Goal: Task Accomplishment & Management: Manage account settings

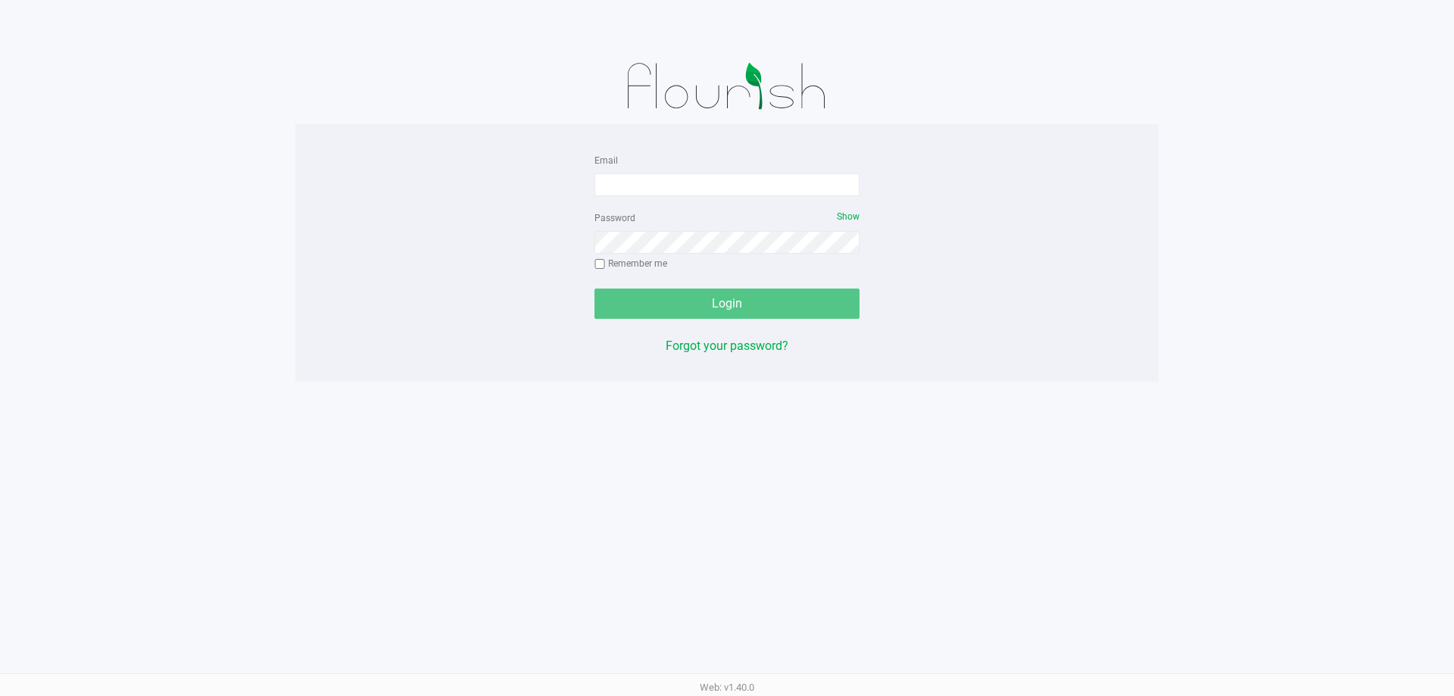
click at [653, 170] on div "Email" at bounding box center [726, 173] width 265 height 45
click at [653, 183] on input "Email" at bounding box center [726, 184] width 265 height 23
type input "[EMAIL_ADDRESS][DOMAIN_NAME]"
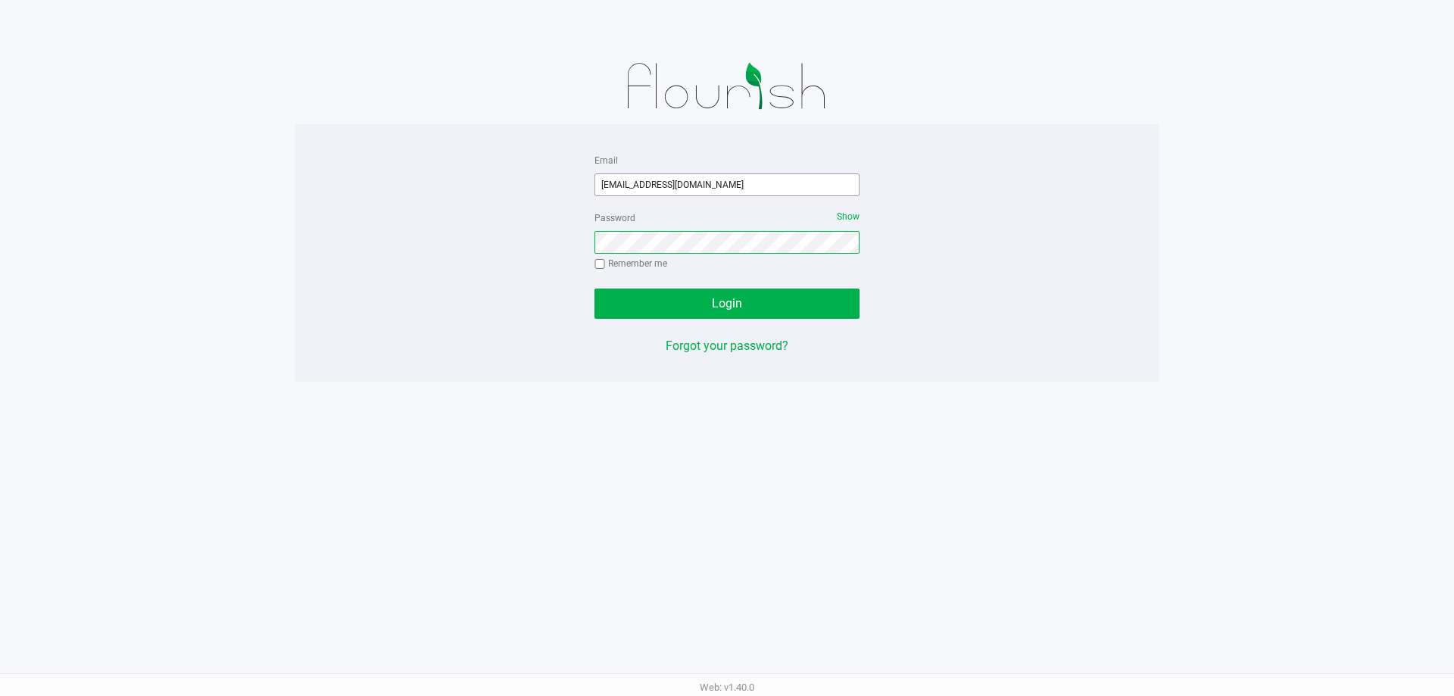
click at [594, 289] on button "Login" at bounding box center [726, 304] width 265 height 30
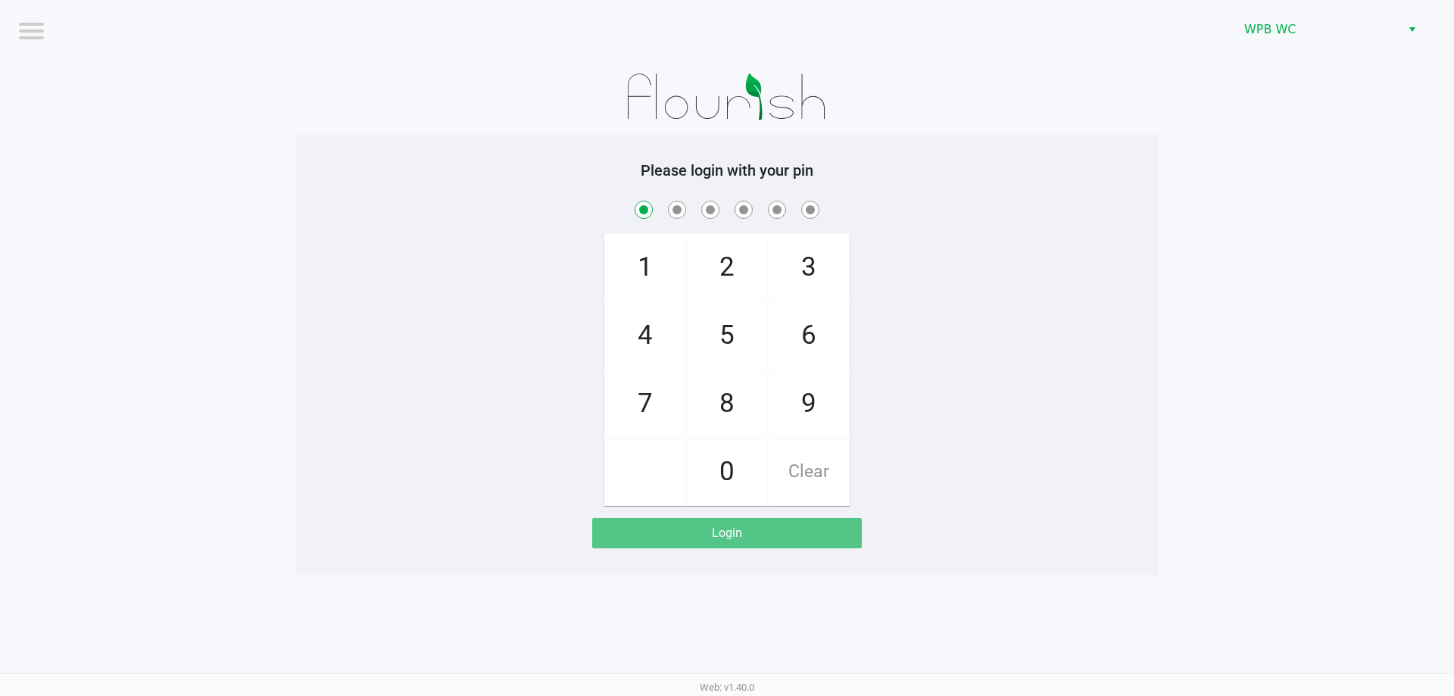
checkbox input "true"
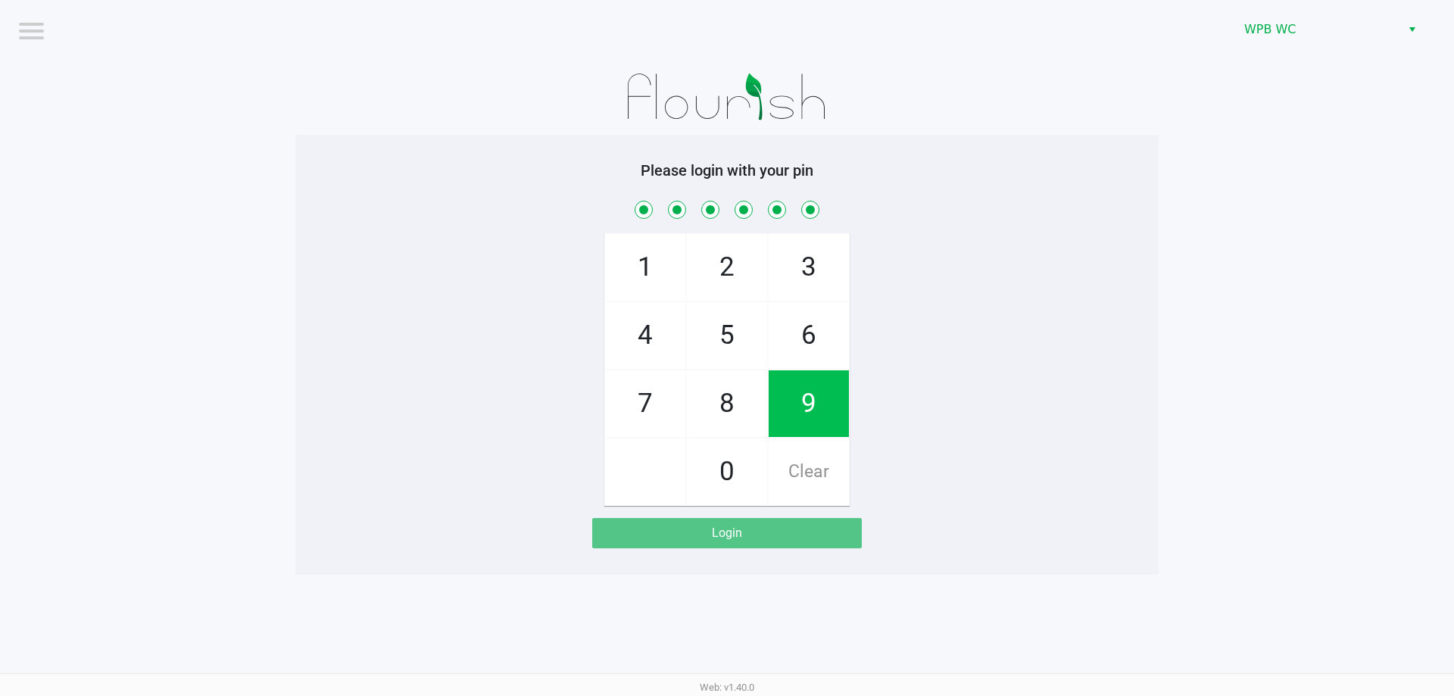
checkbox input "true"
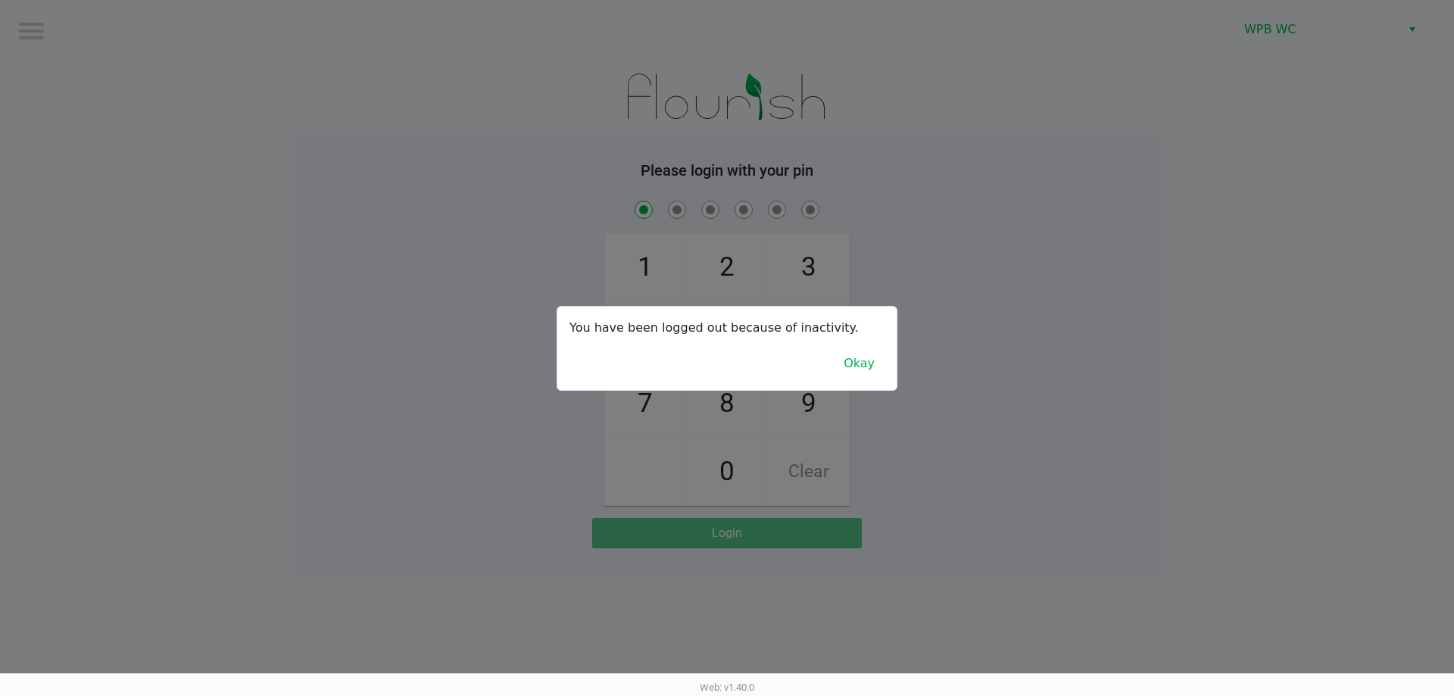
checkbox input "true"
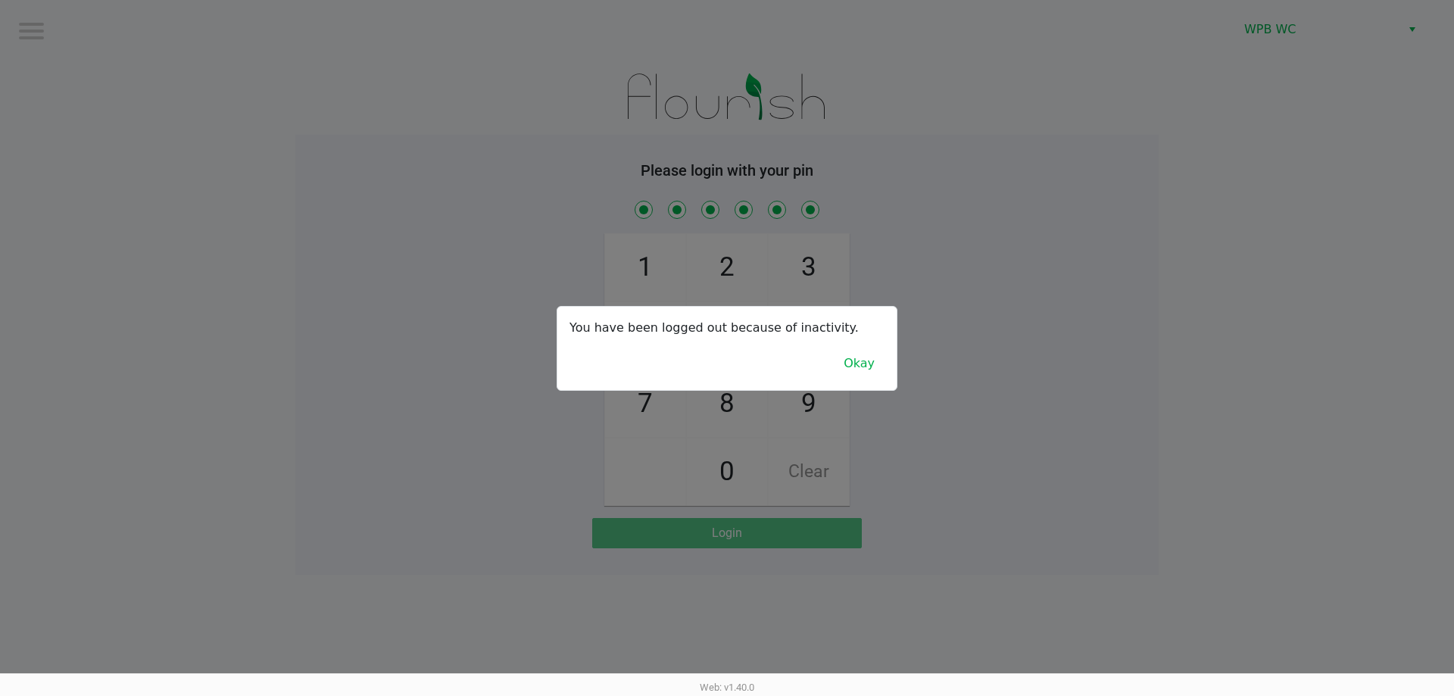
checkbox input "true"
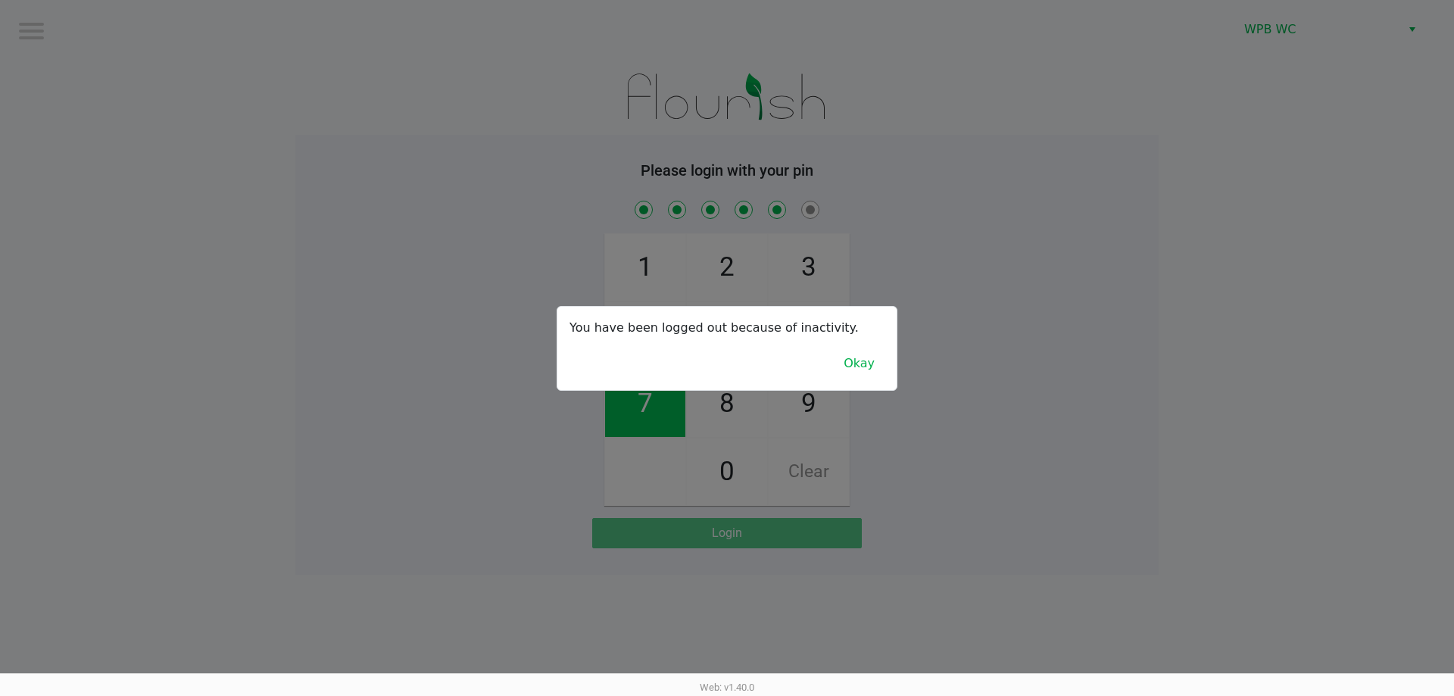
checkbox input "true"
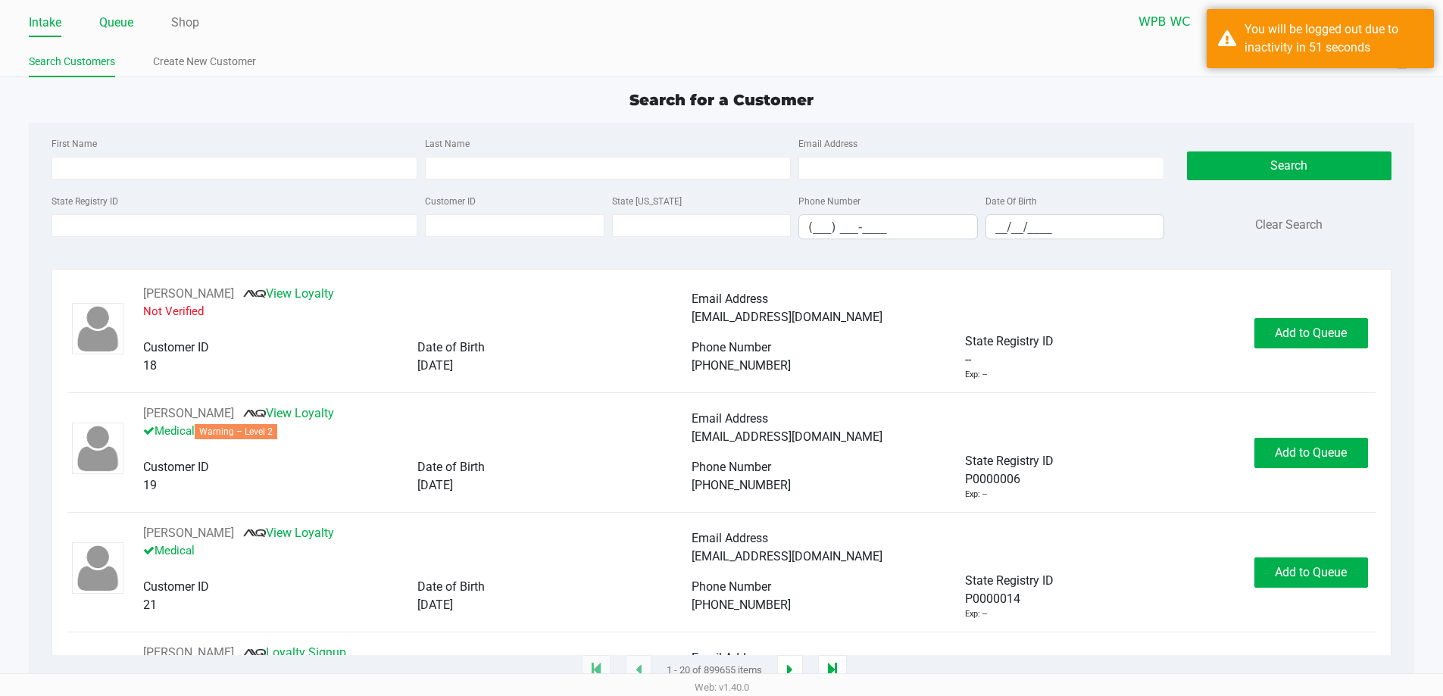
click at [126, 25] on link "Queue" at bounding box center [116, 22] width 34 height 21
click at [117, 30] on link "Queue" at bounding box center [116, 22] width 34 height 21
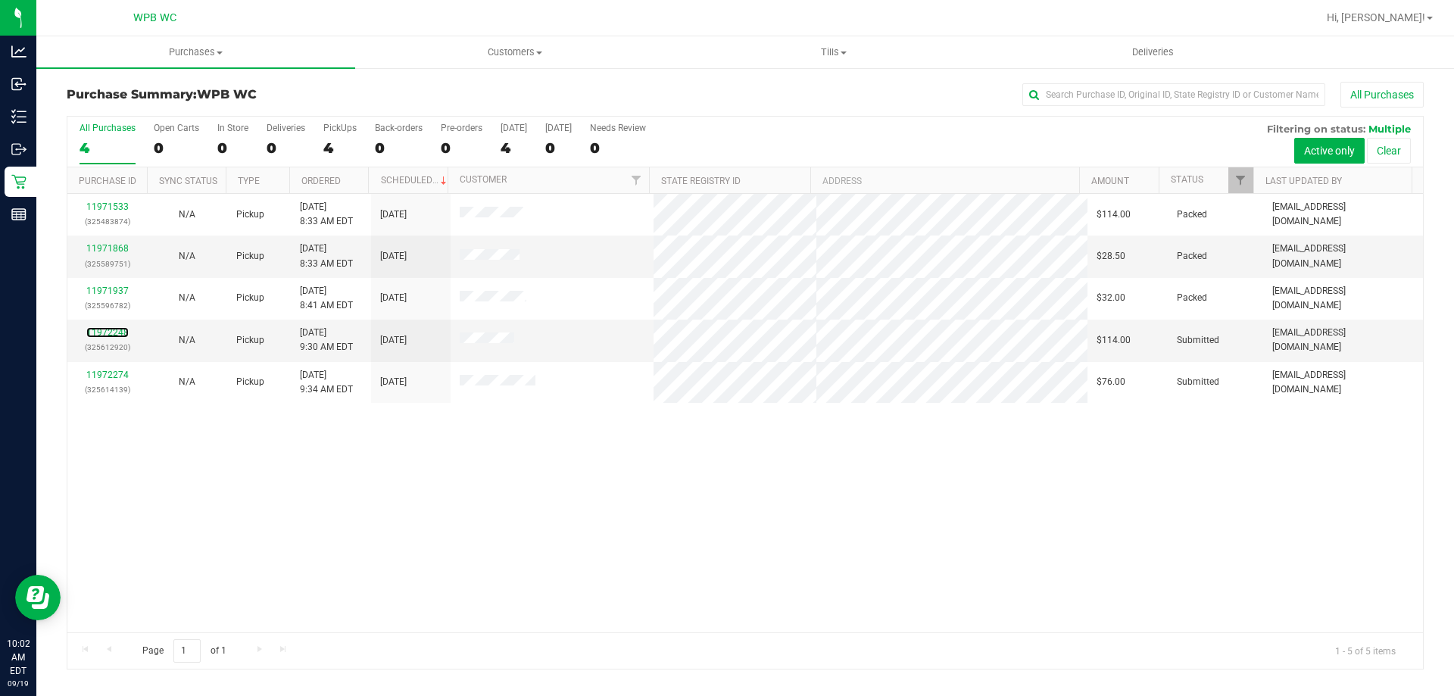
click at [114, 333] on link "11972248" at bounding box center [107, 332] width 42 height 11
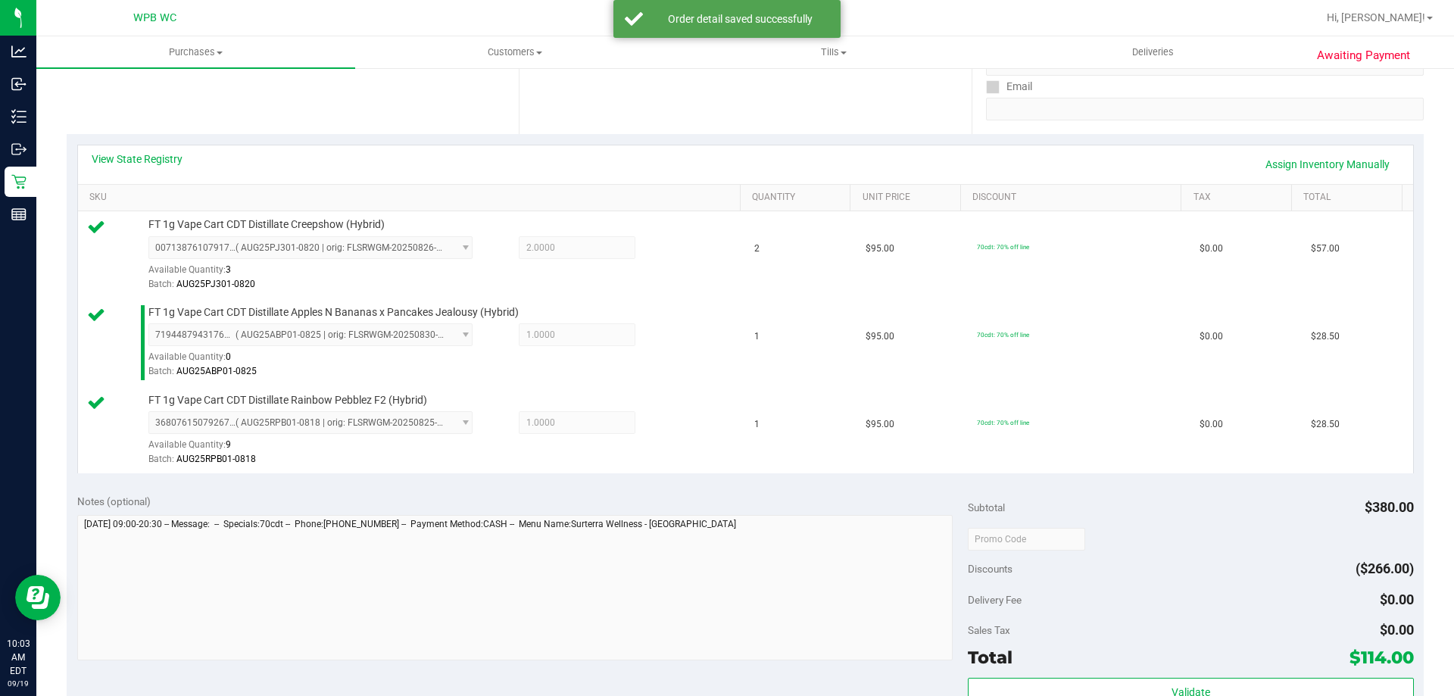
scroll to position [303, 0]
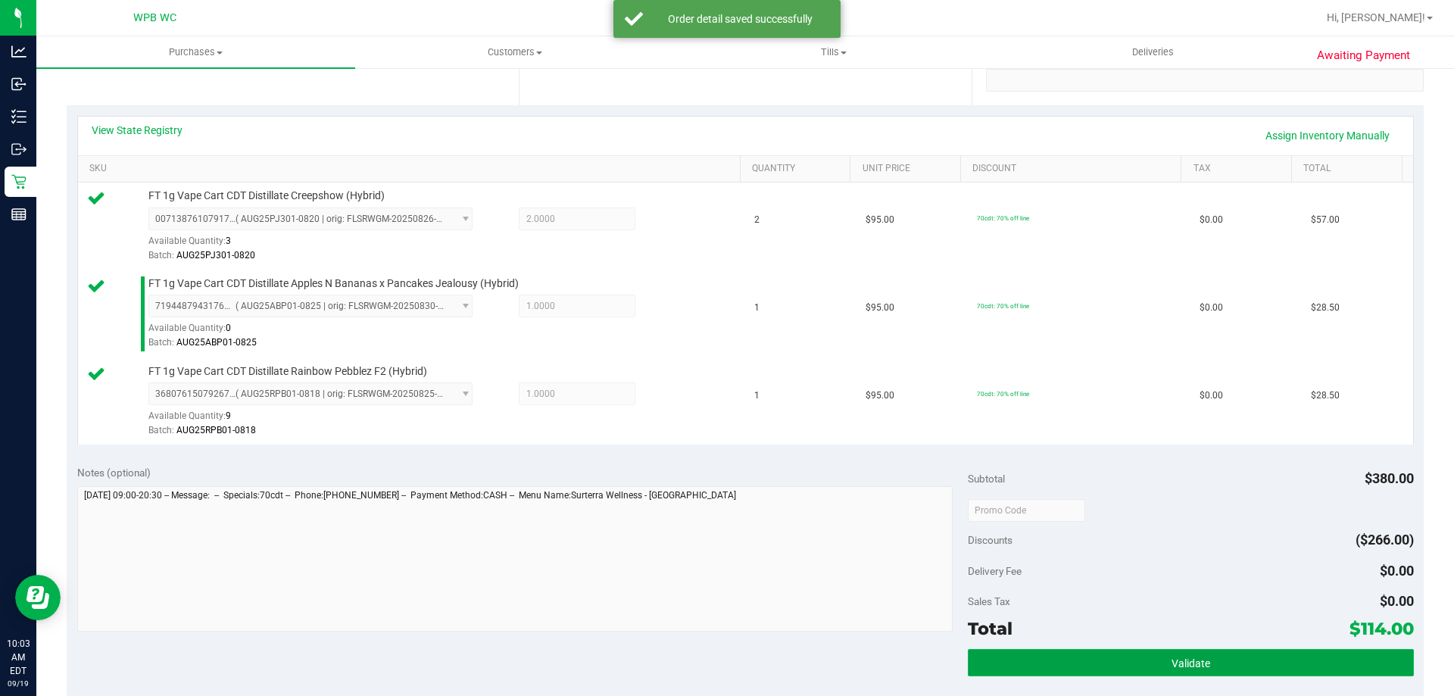
click at [1178, 666] on span "Validate" at bounding box center [1191, 663] width 39 height 12
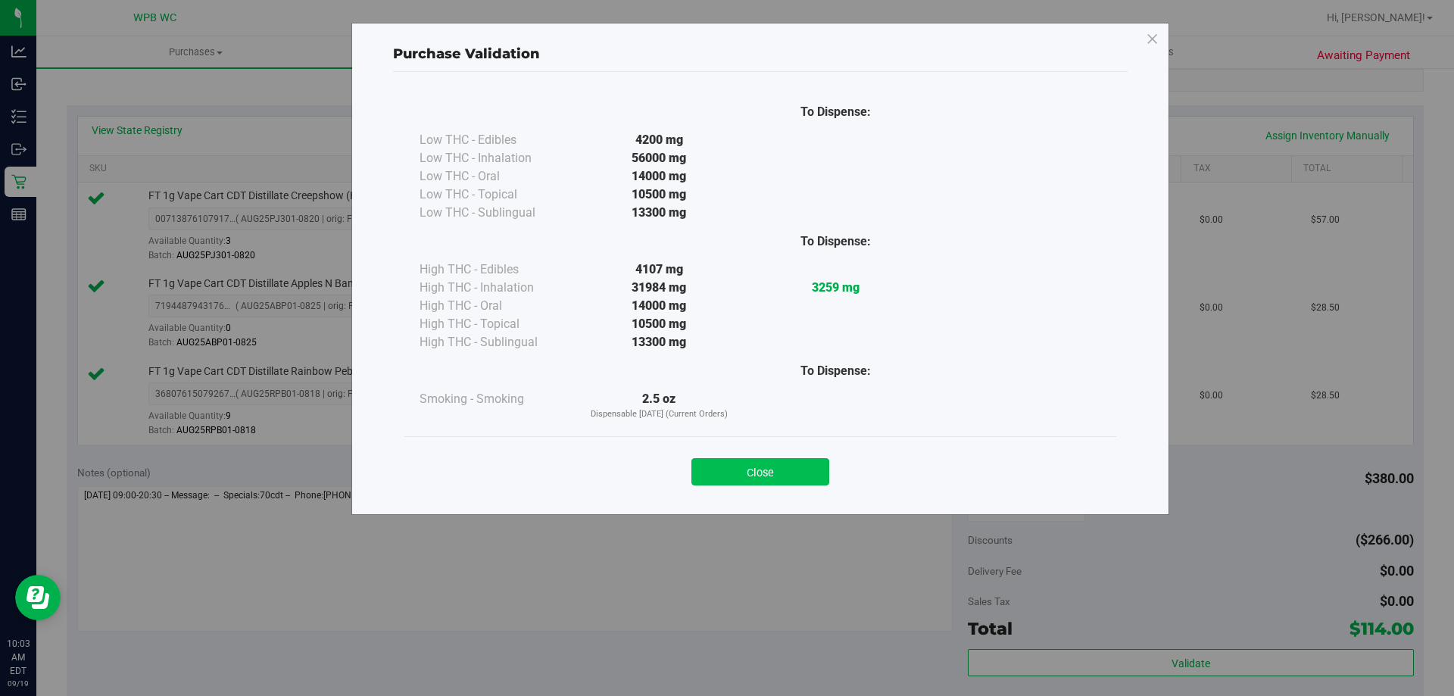
click at [803, 478] on button "Close" at bounding box center [760, 471] width 138 height 27
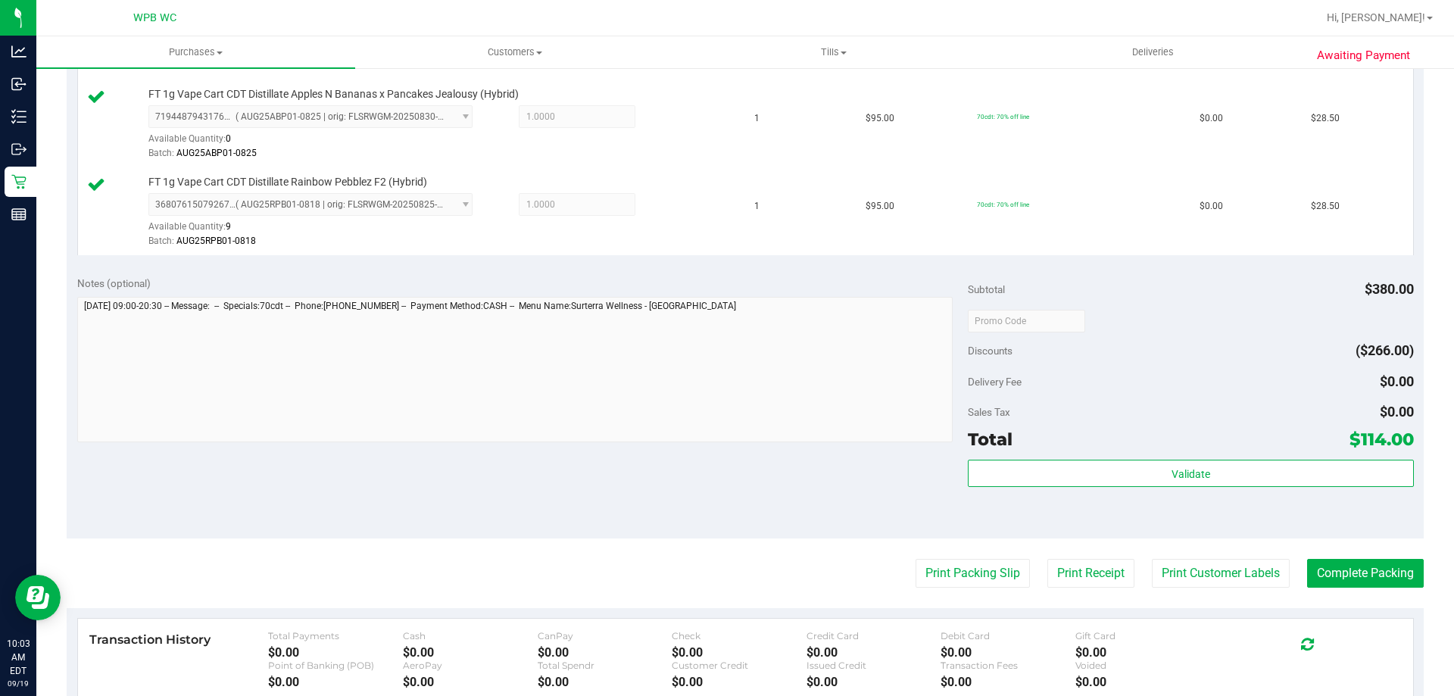
scroll to position [606, 0]
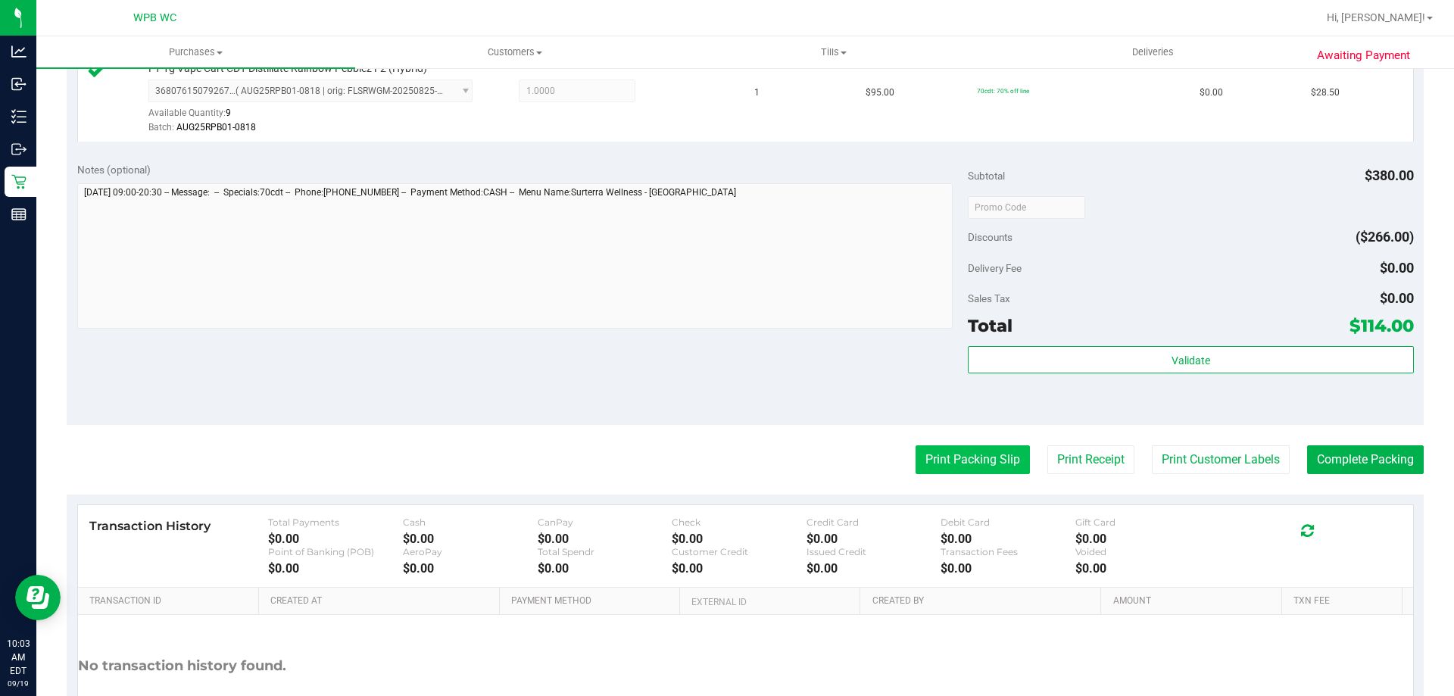
click at [943, 454] on button "Print Packing Slip" at bounding box center [973, 459] width 114 height 29
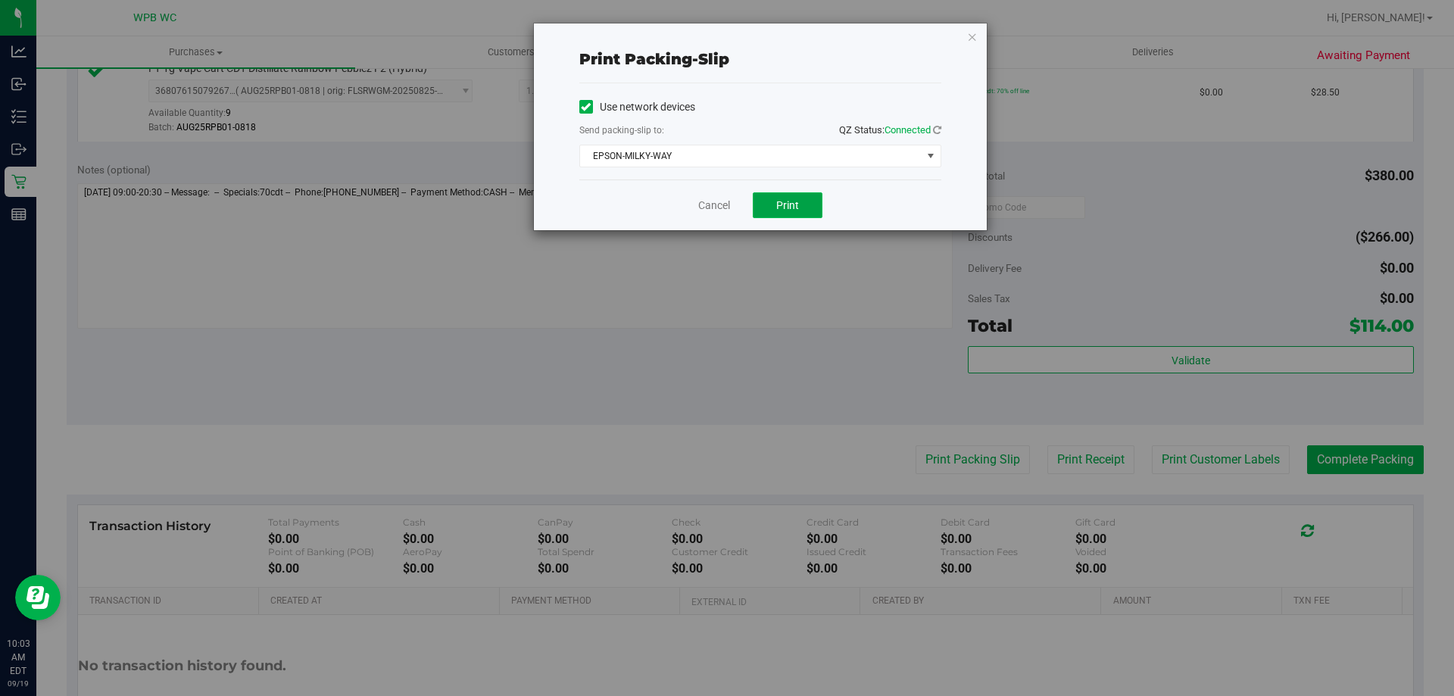
click at [777, 205] on span "Print" at bounding box center [787, 205] width 23 height 12
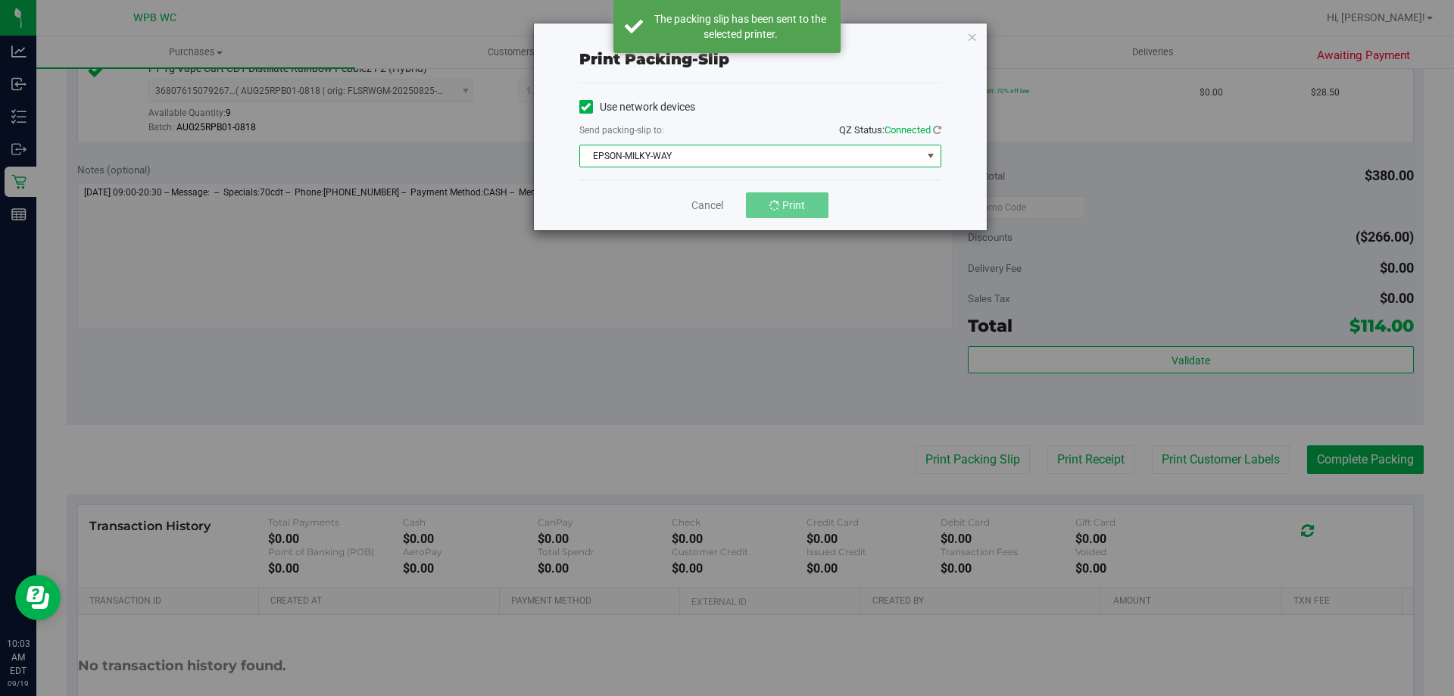
click at [779, 160] on span "EPSON-MILKY-WAY" at bounding box center [751, 155] width 342 height 21
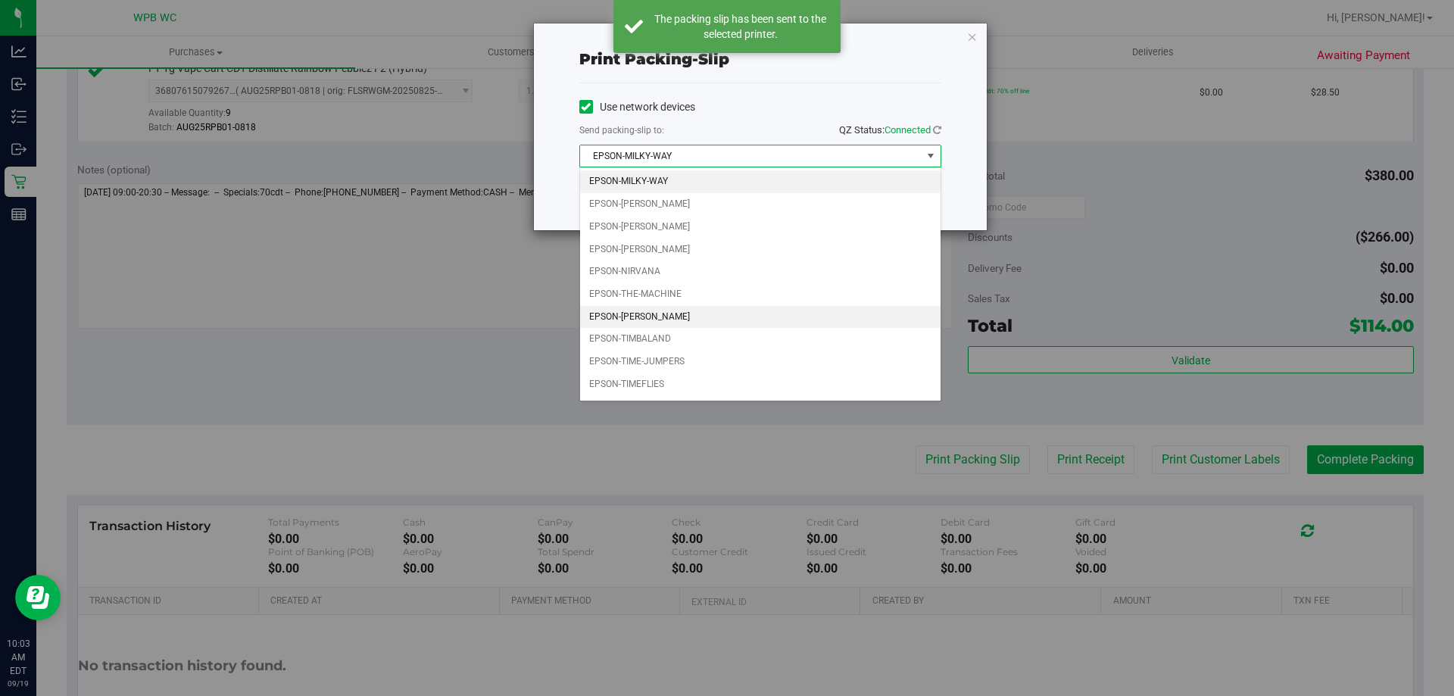
click at [682, 321] on li "EPSON-[PERSON_NAME]" at bounding box center [760, 317] width 360 height 23
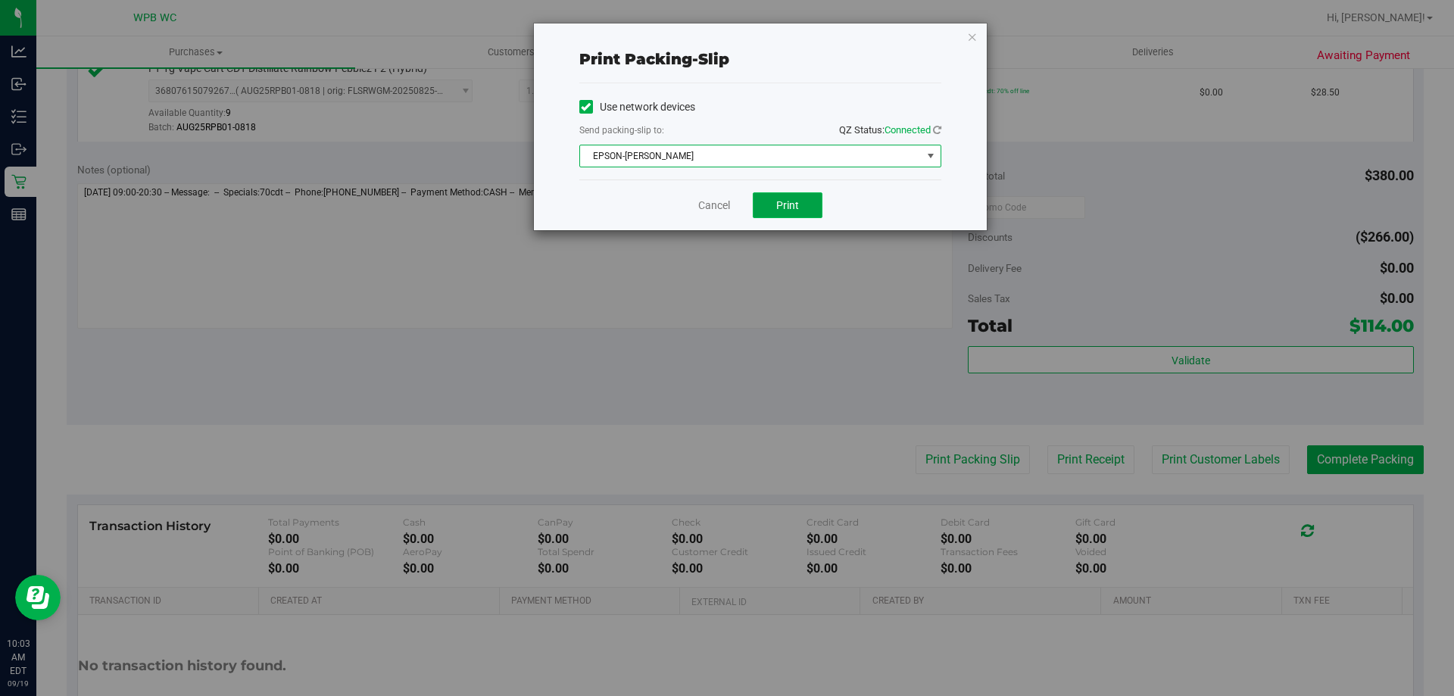
click at [797, 206] on span "Print" at bounding box center [787, 205] width 23 height 12
click at [785, 201] on span "Print" at bounding box center [787, 205] width 23 height 12
click at [883, 151] on span "EPSON-[PERSON_NAME]" at bounding box center [751, 155] width 342 height 21
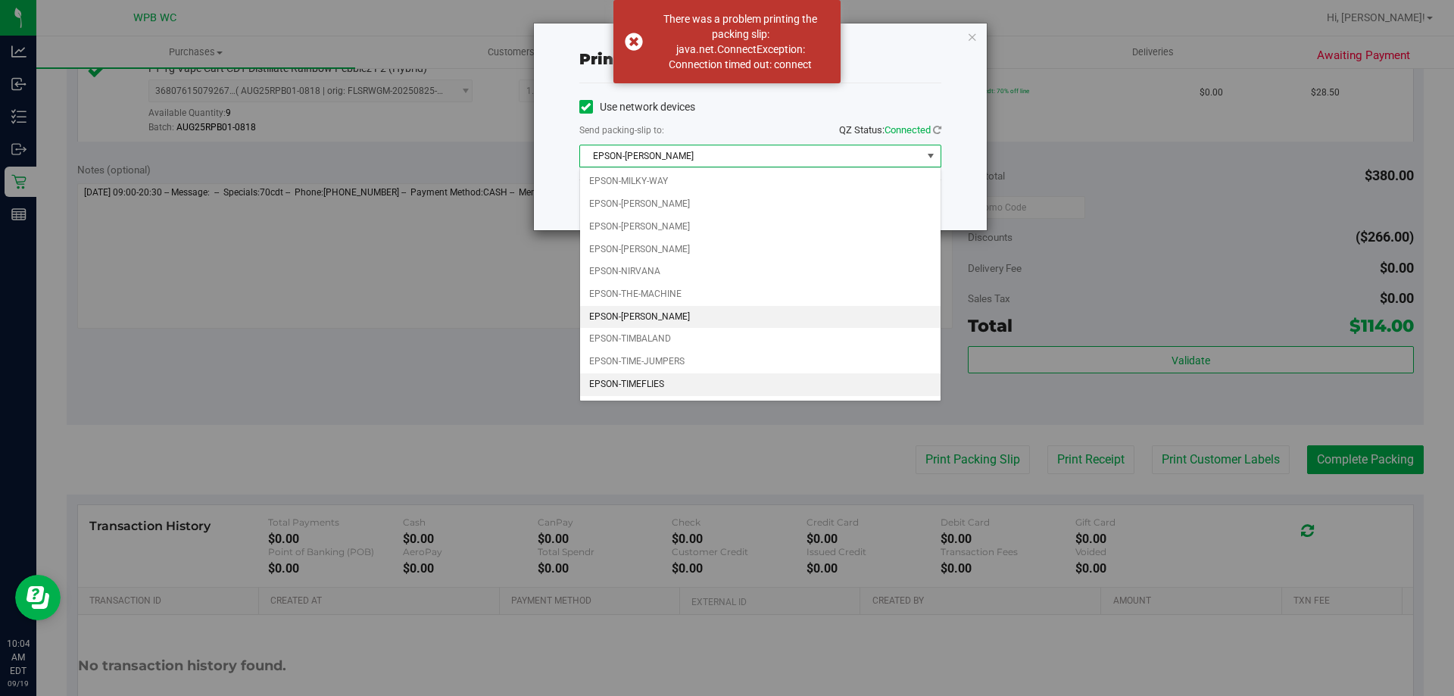
click at [698, 391] on li "EPSON-TIMEFLIES" at bounding box center [760, 384] width 360 height 23
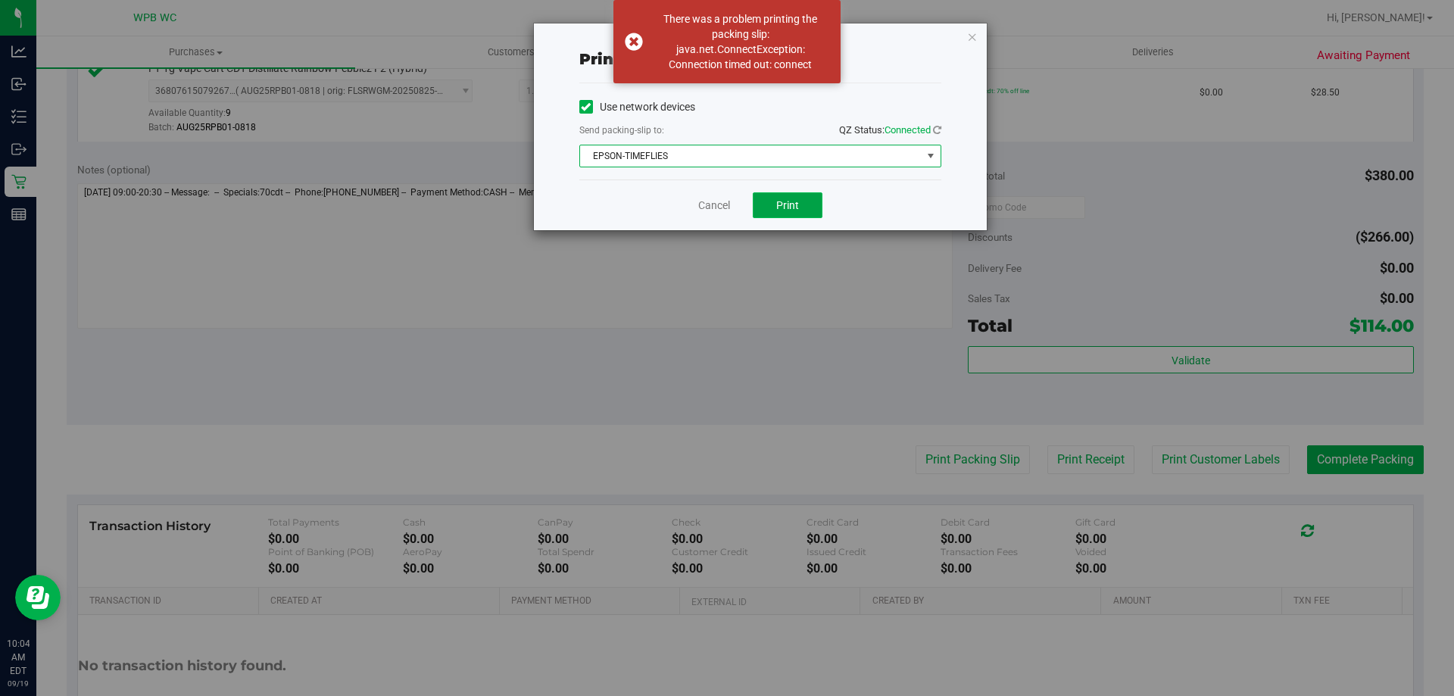
click at [770, 212] on button "Print" at bounding box center [788, 205] width 70 height 26
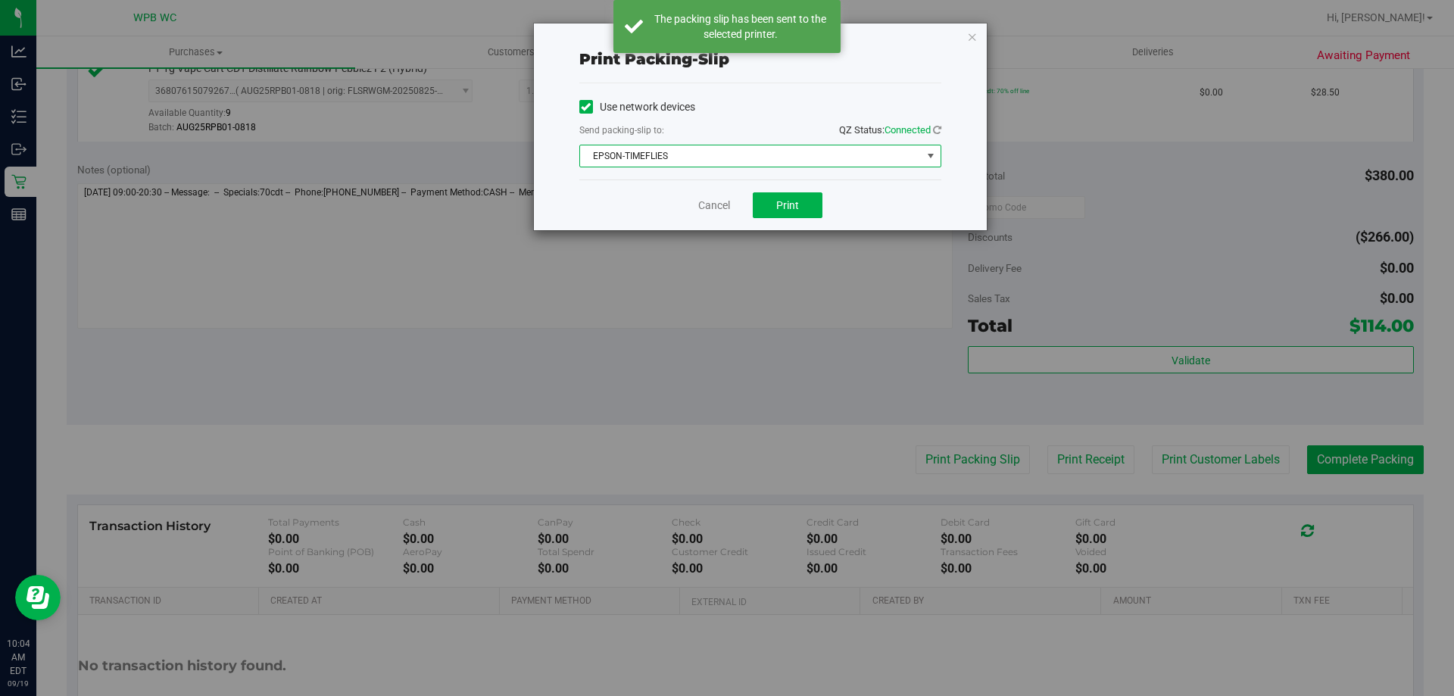
click at [788, 151] on span "EPSON-TIMEFLIES" at bounding box center [751, 155] width 342 height 21
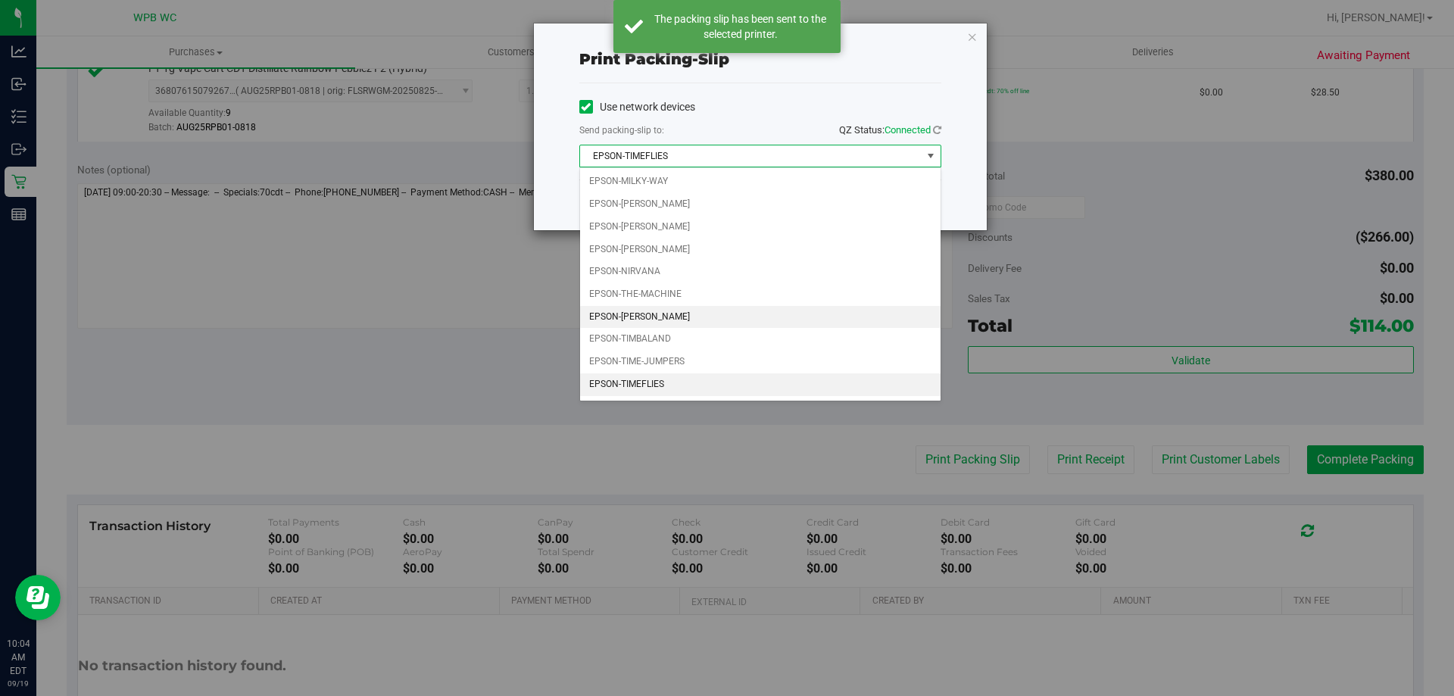
click at [696, 320] on li "EPSON-[PERSON_NAME]" at bounding box center [760, 317] width 360 height 23
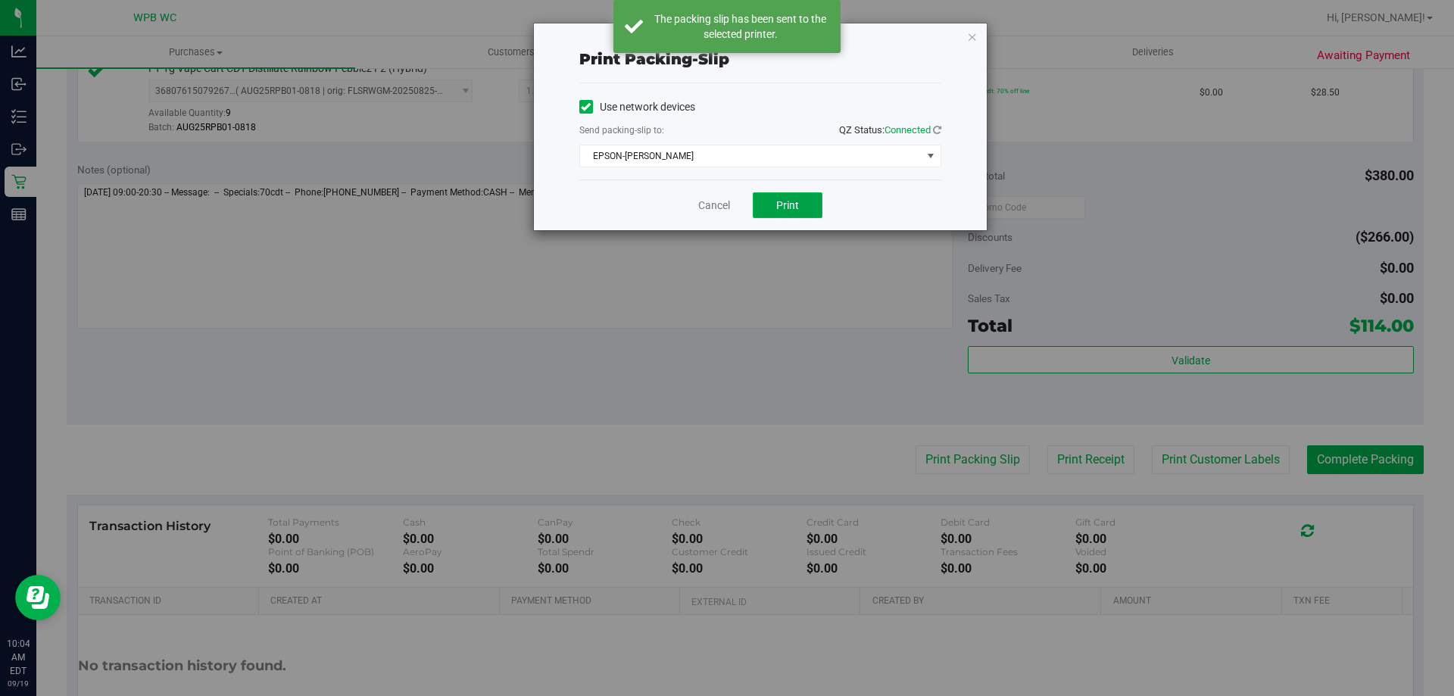
click at [807, 200] on button "Print" at bounding box center [788, 205] width 70 height 26
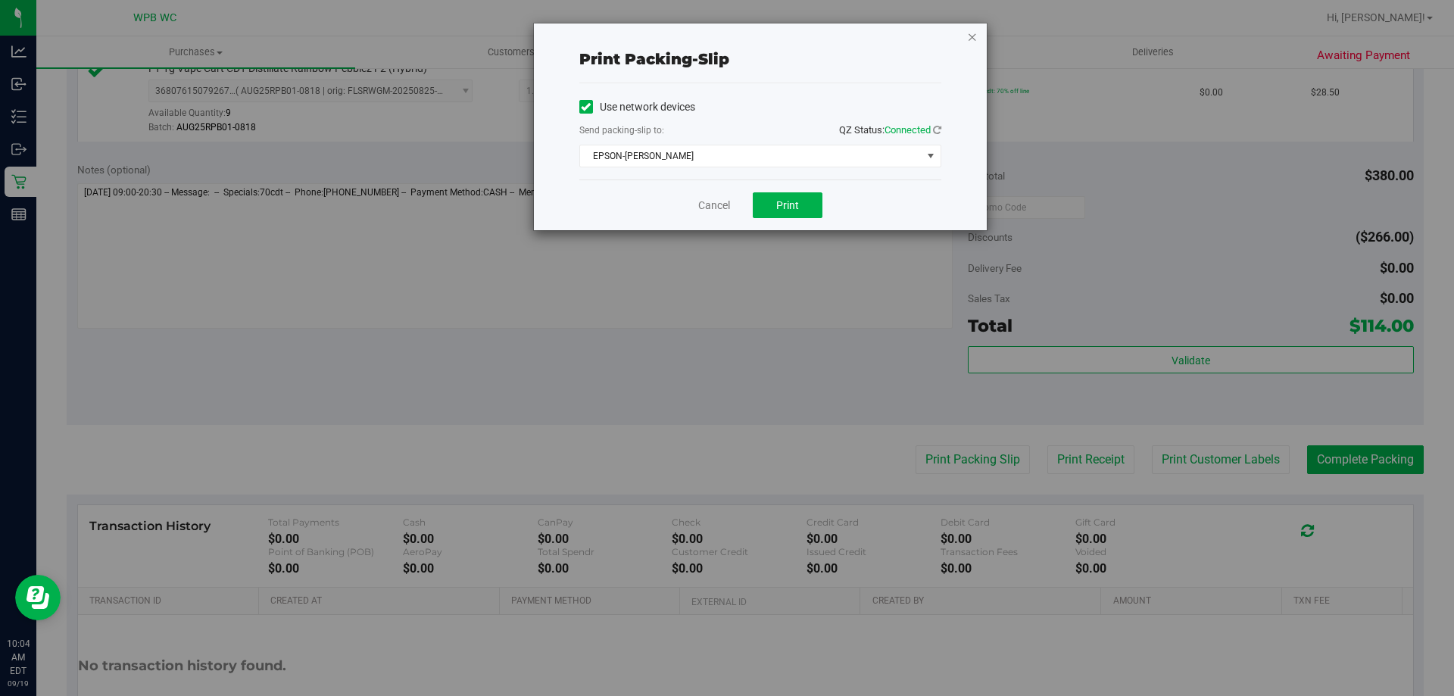
click at [976, 39] on icon "button" at bounding box center [972, 36] width 11 height 18
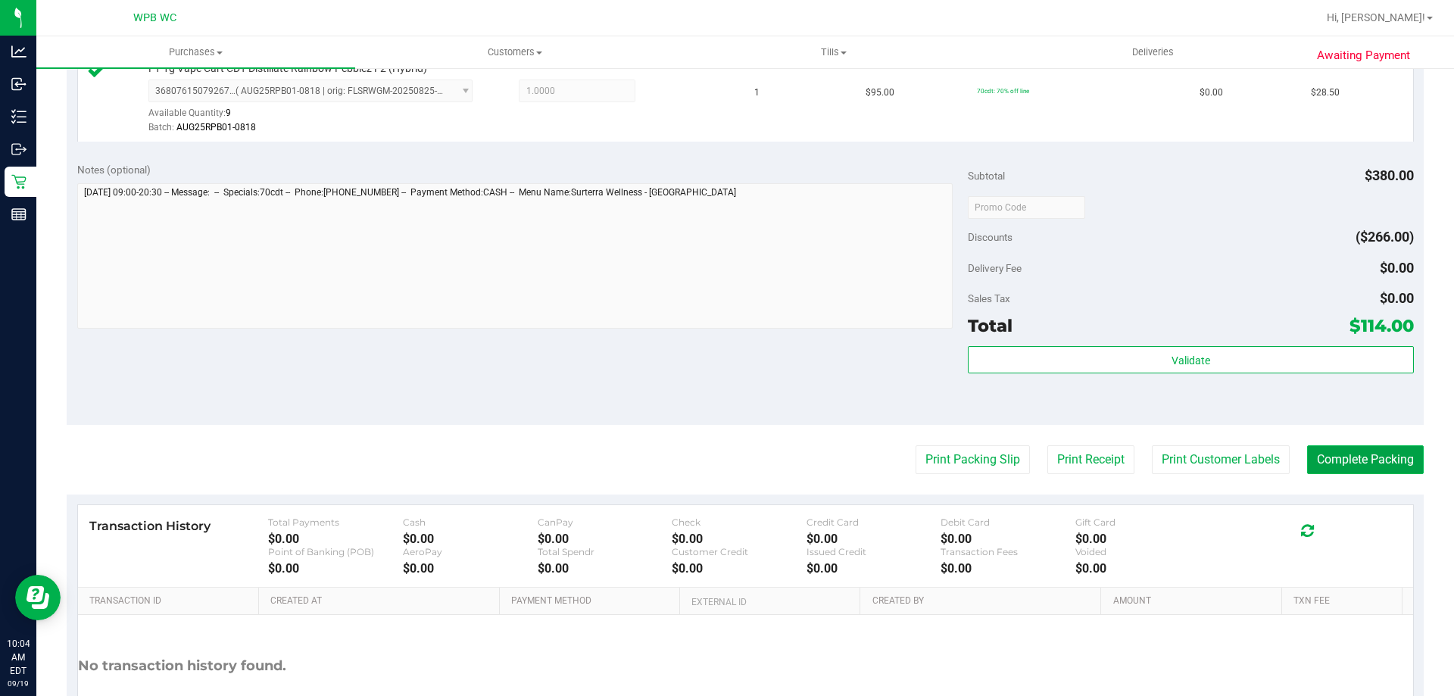
click at [1307, 463] on button "Complete Packing" at bounding box center [1365, 459] width 117 height 29
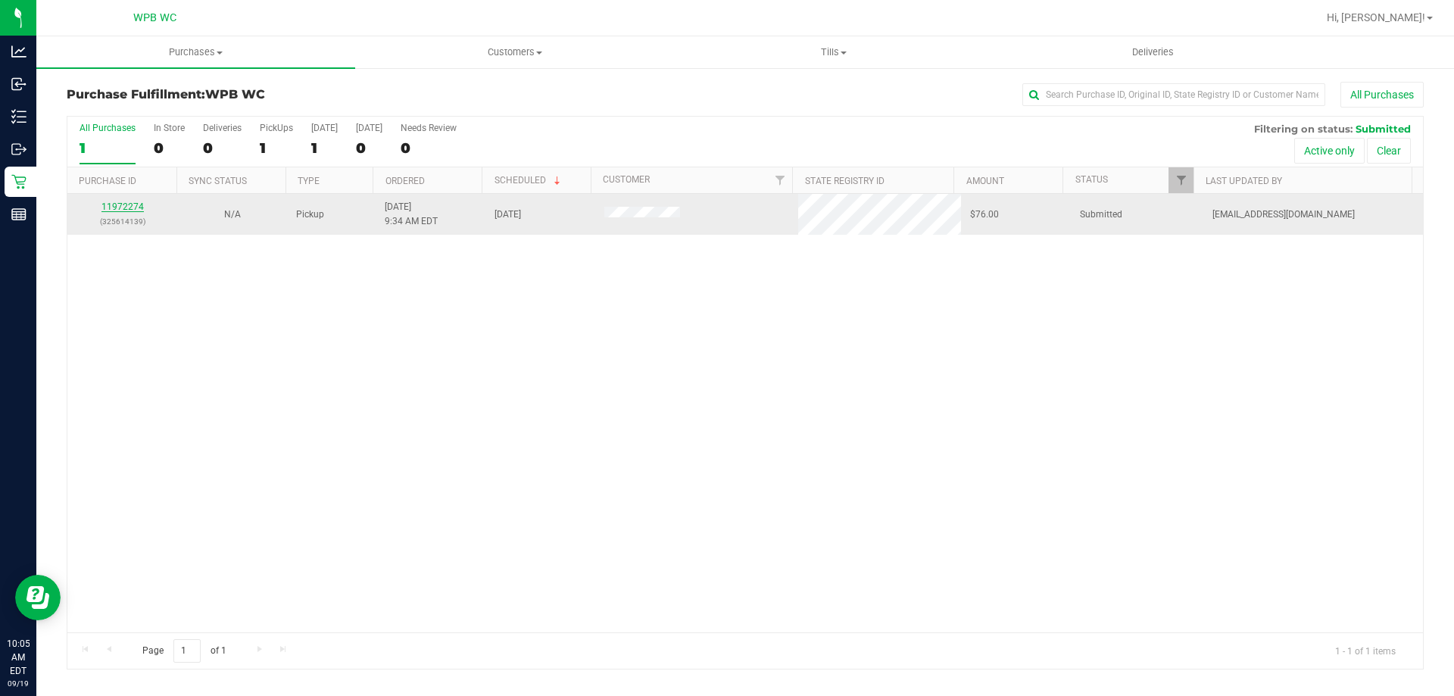
click at [138, 209] on link "11972274" at bounding box center [122, 206] width 42 height 11
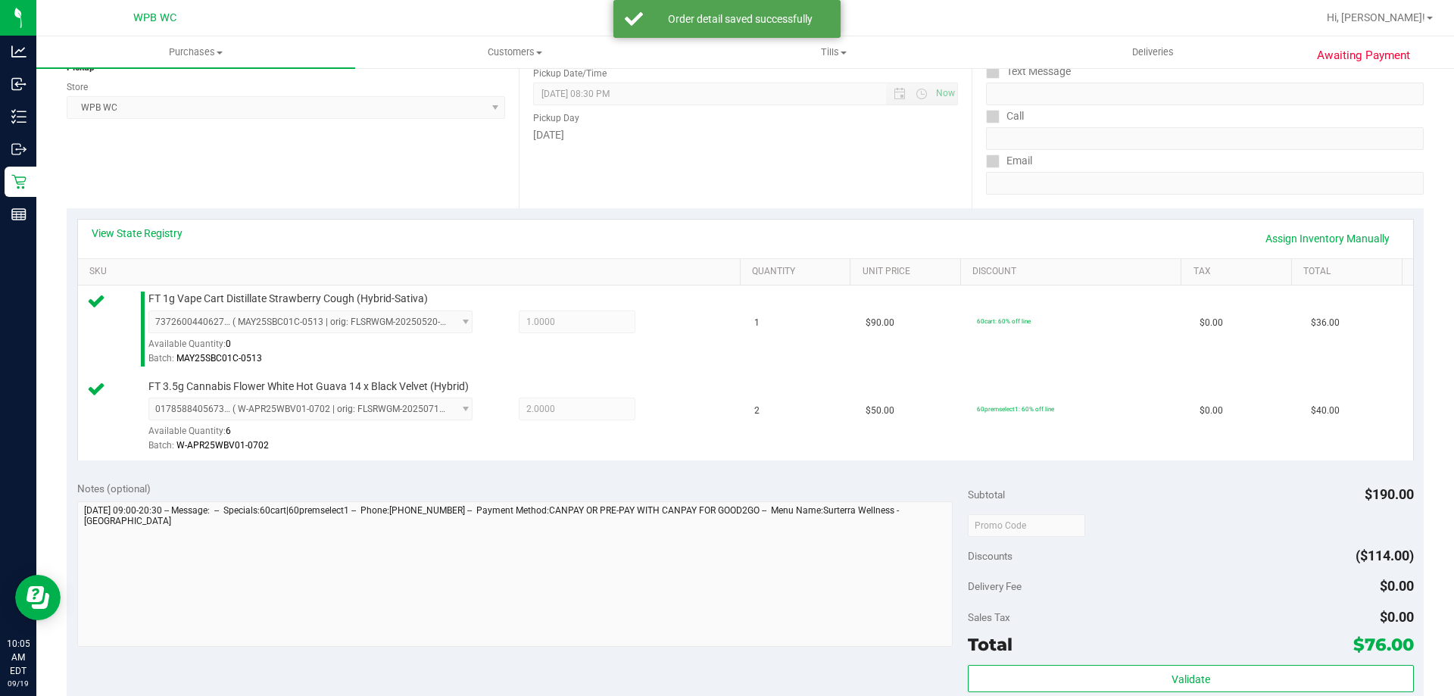
scroll to position [379, 0]
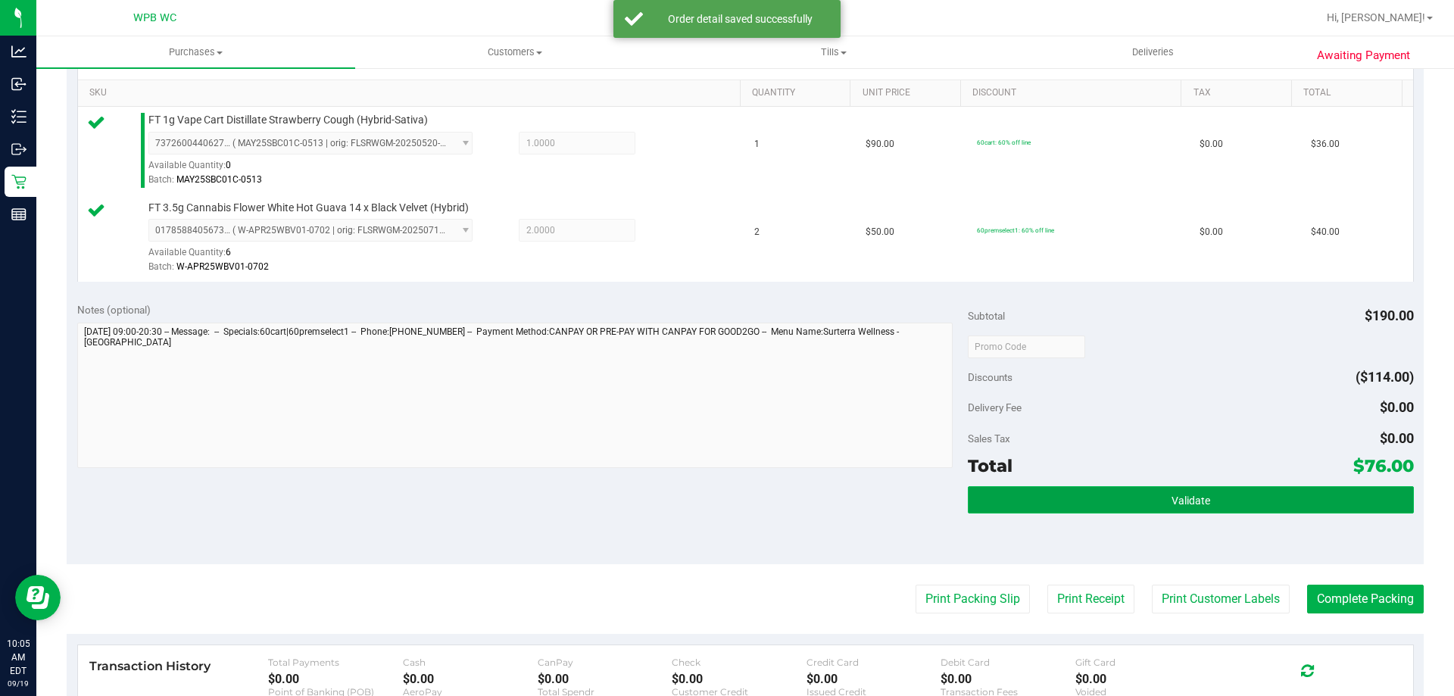
click at [1053, 507] on button "Validate" at bounding box center [1190, 499] width 445 height 27
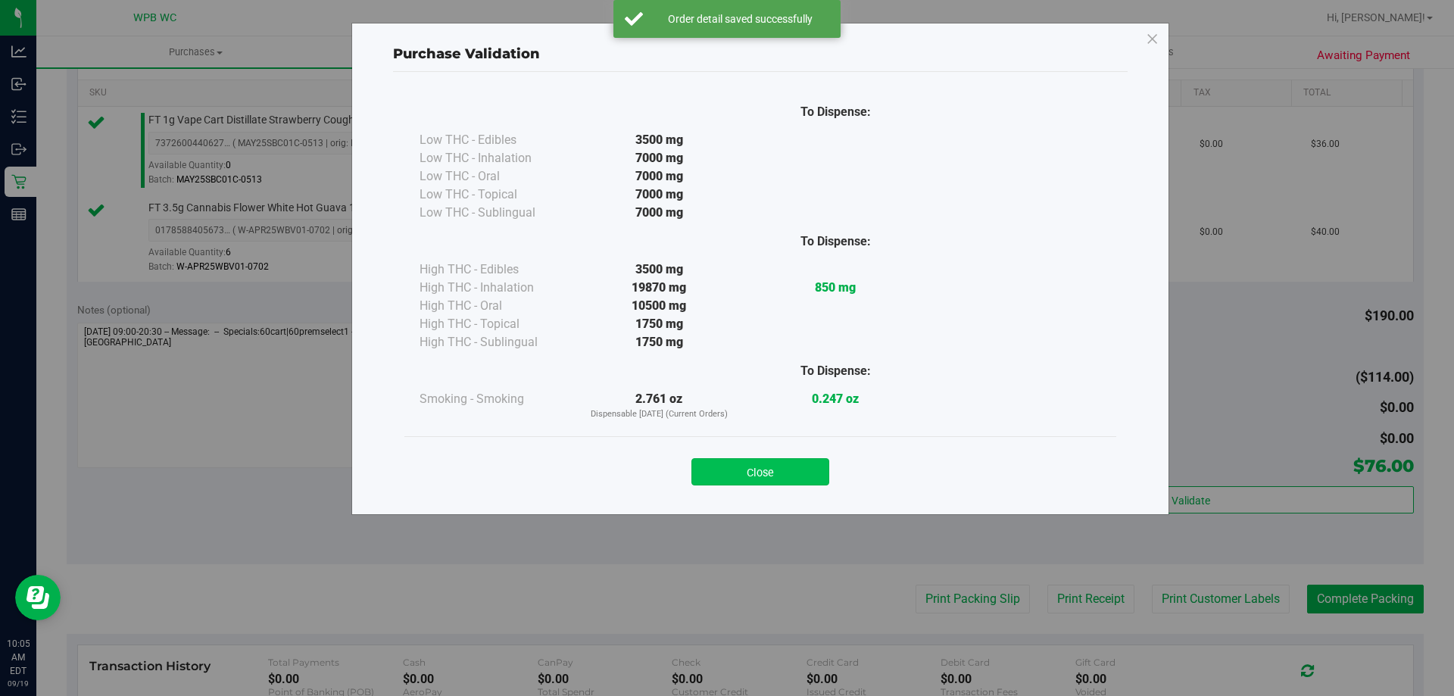
click at [791, 476] on button "Close" at bounding box center [760, 471] width 138 height 27
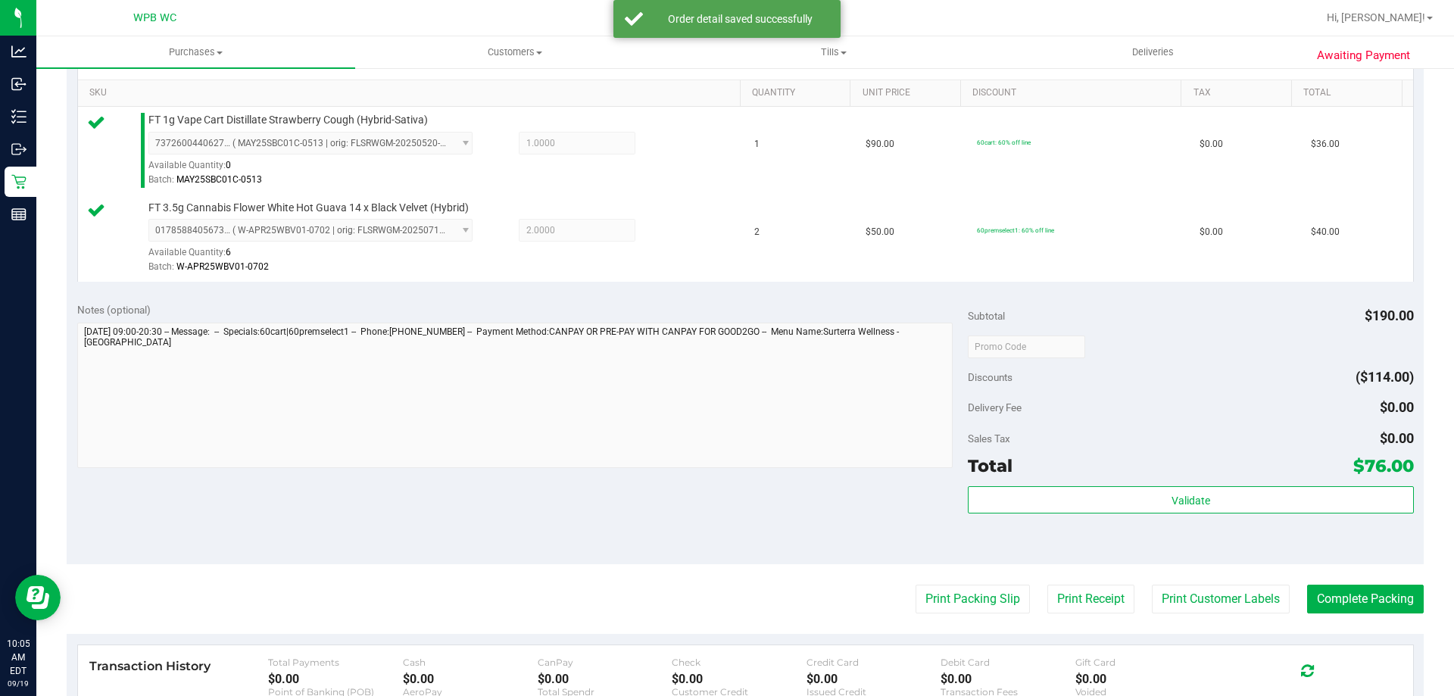
click at [979, 582] on purchase-details "Back Edit Purchase Cancel Purchase View Profile # 11972274 BioTrack ID: - Submi…" at bounding box center [745, 310] width 1357 height 1214
click at [975, 592] on button "Print Packing Slip" at bounding box center [973, 599] width 114 height 29
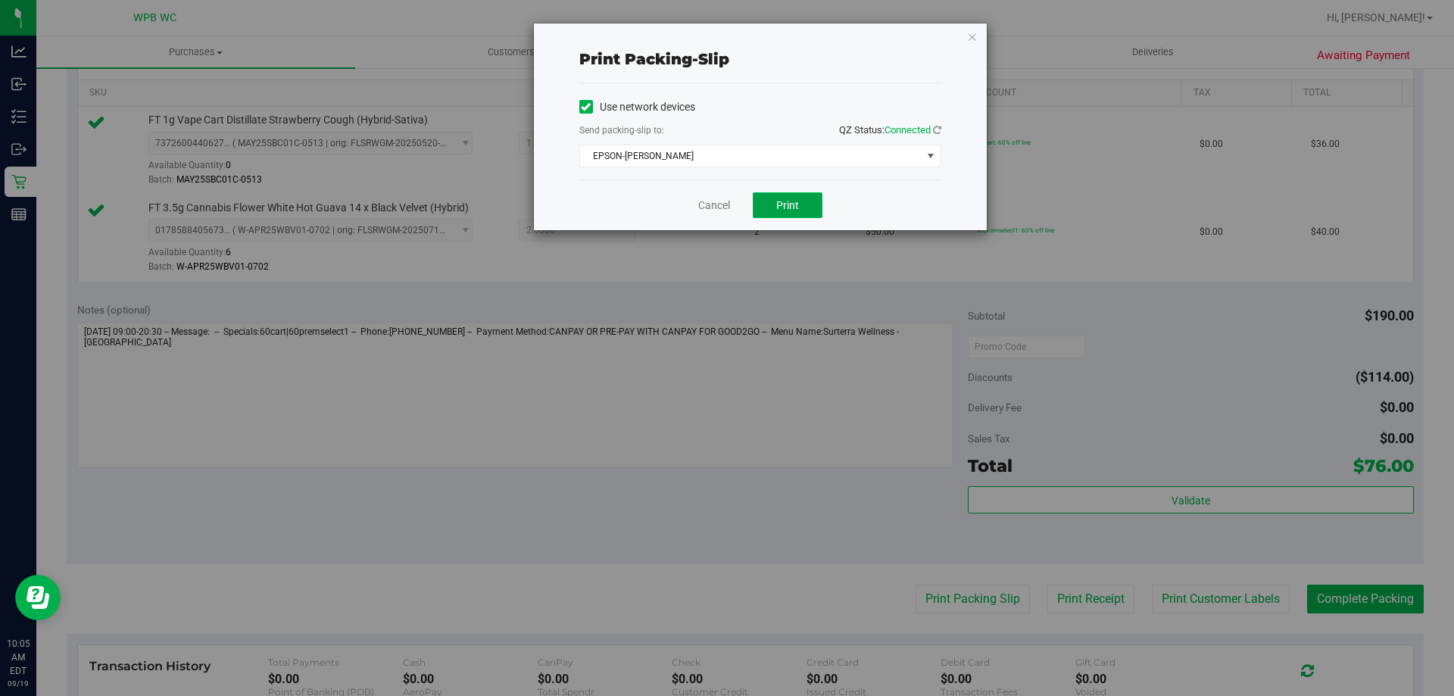
click at [790, 213] on button "Print" at bounding box center [788, 205] width 70 height 26
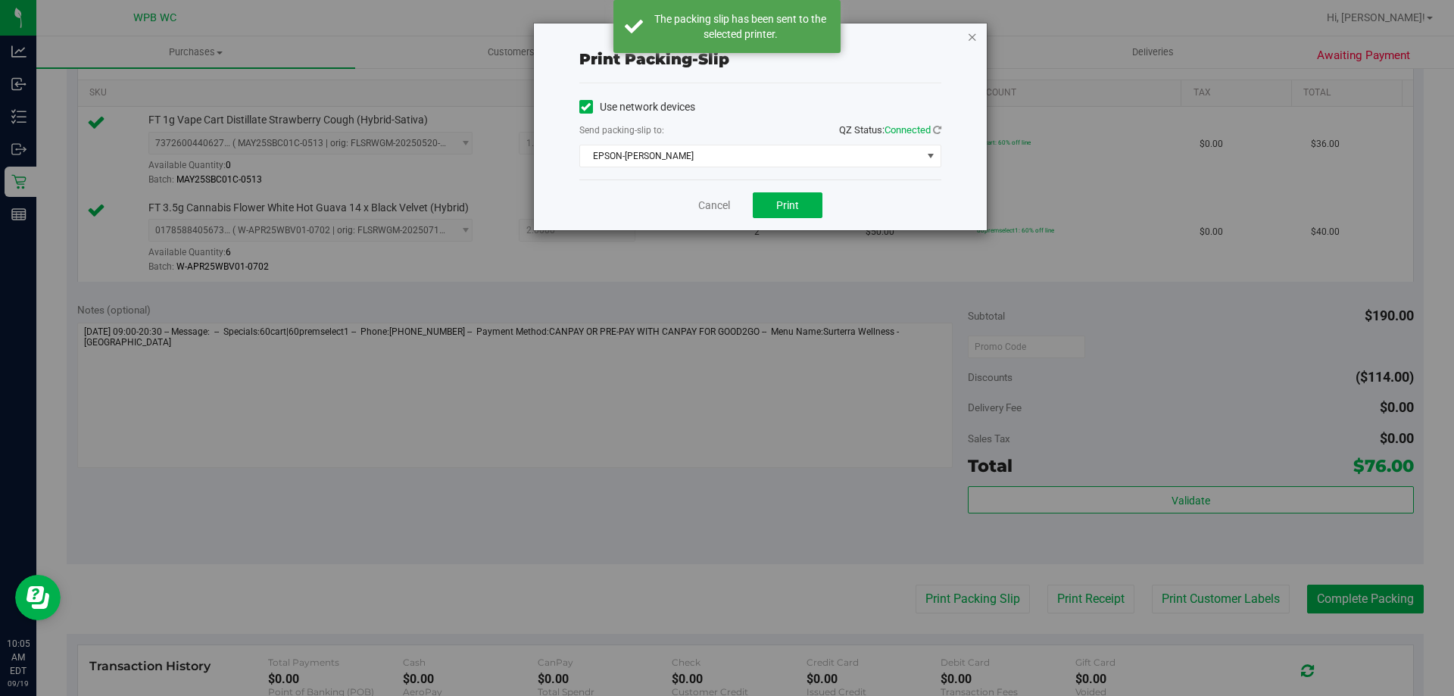
click at [971, 35] on icon "button" at bounding box center [972, 36] width 11 height 18
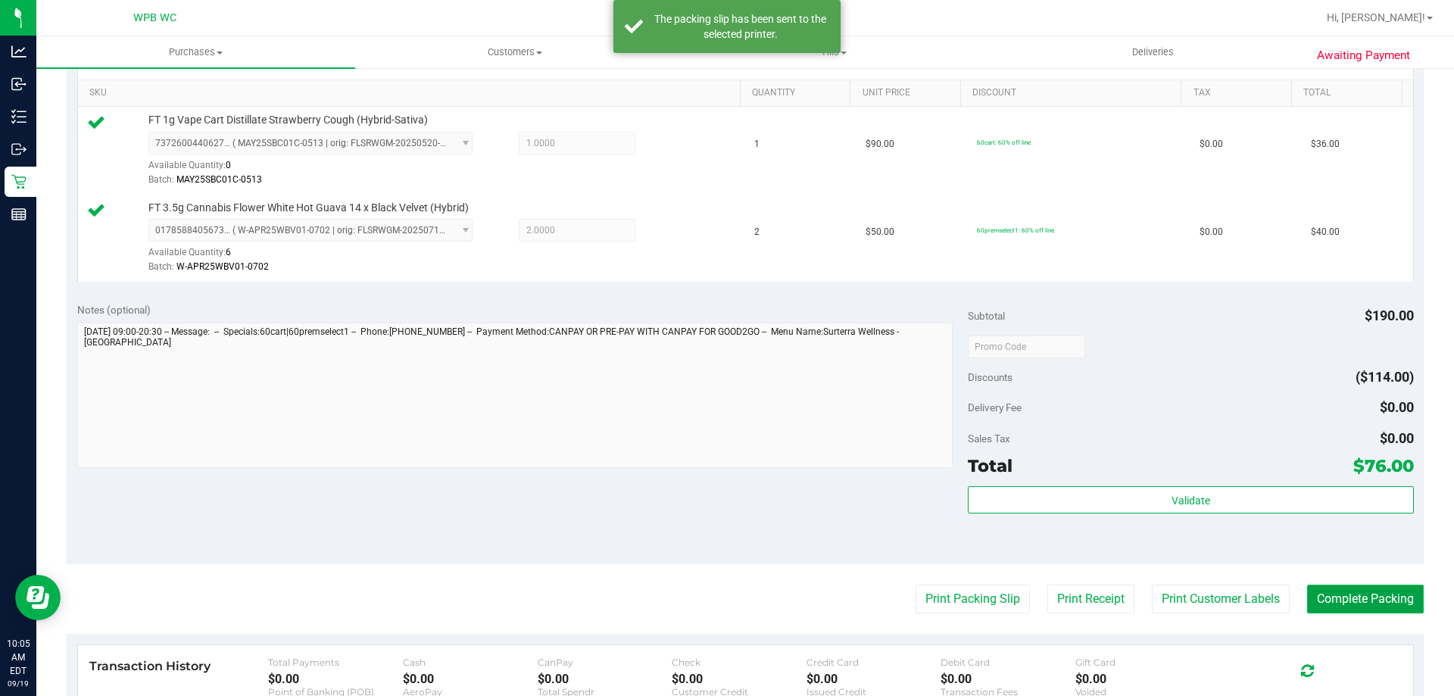
click at [1344, 601] on button "Complete Packing" at bounding box center [1365, 599] width 117 height 29
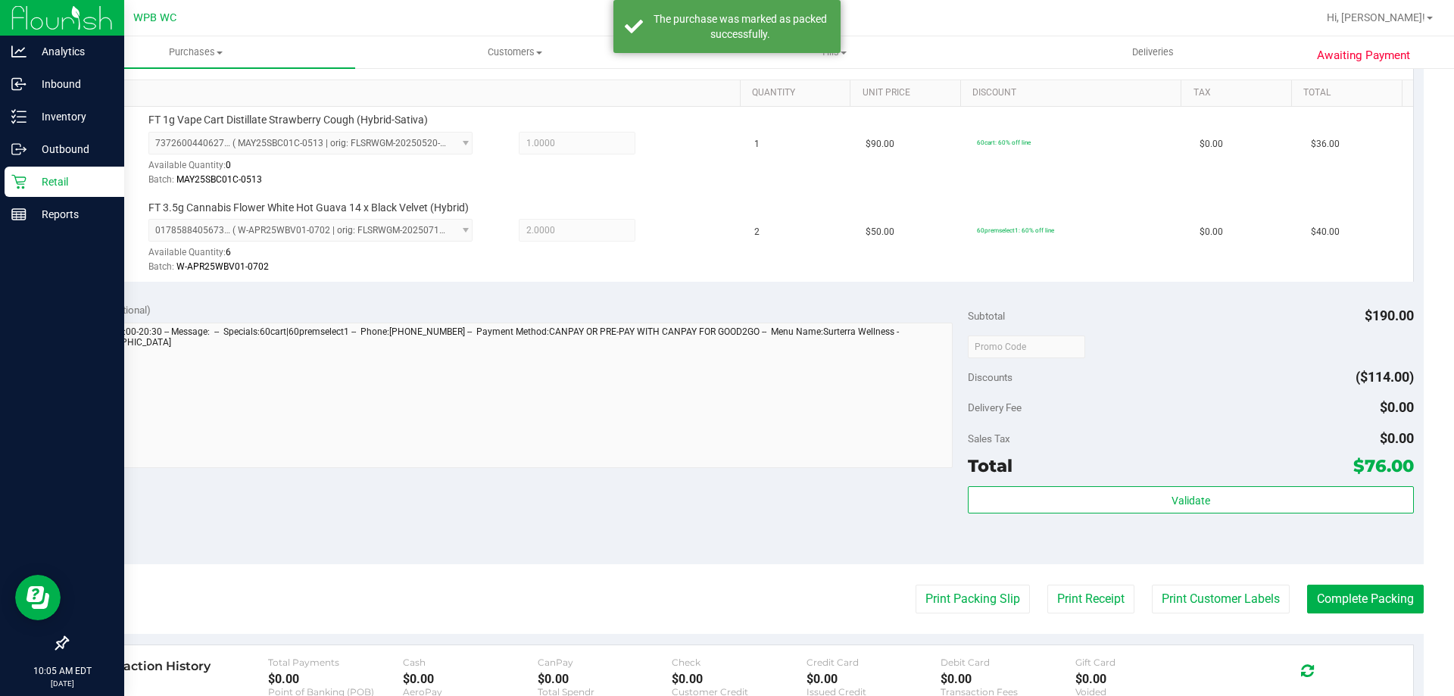
click at [73, 183] on p "Retail" at bounding box center [72, 182] width 91 height 18
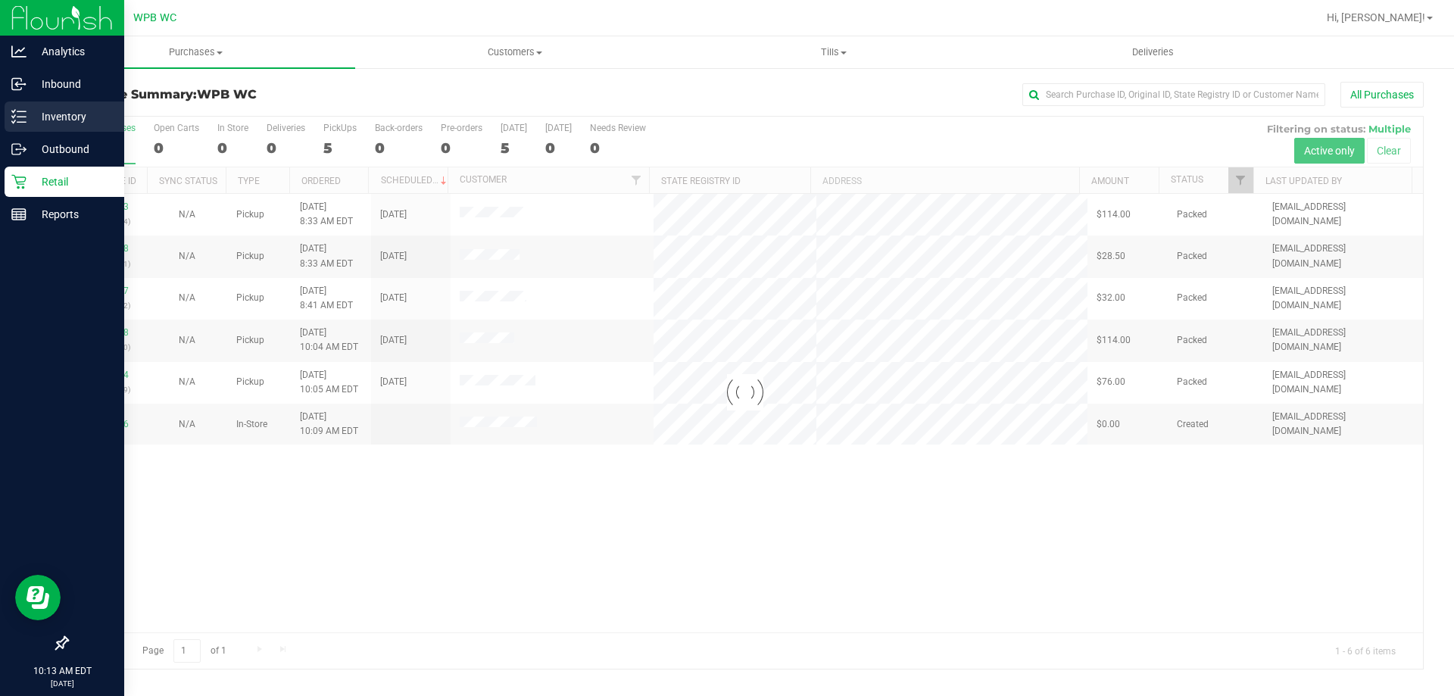
click at [44, 117] on p "Inventory" at bounding box center [72, 117] width 91 height 18
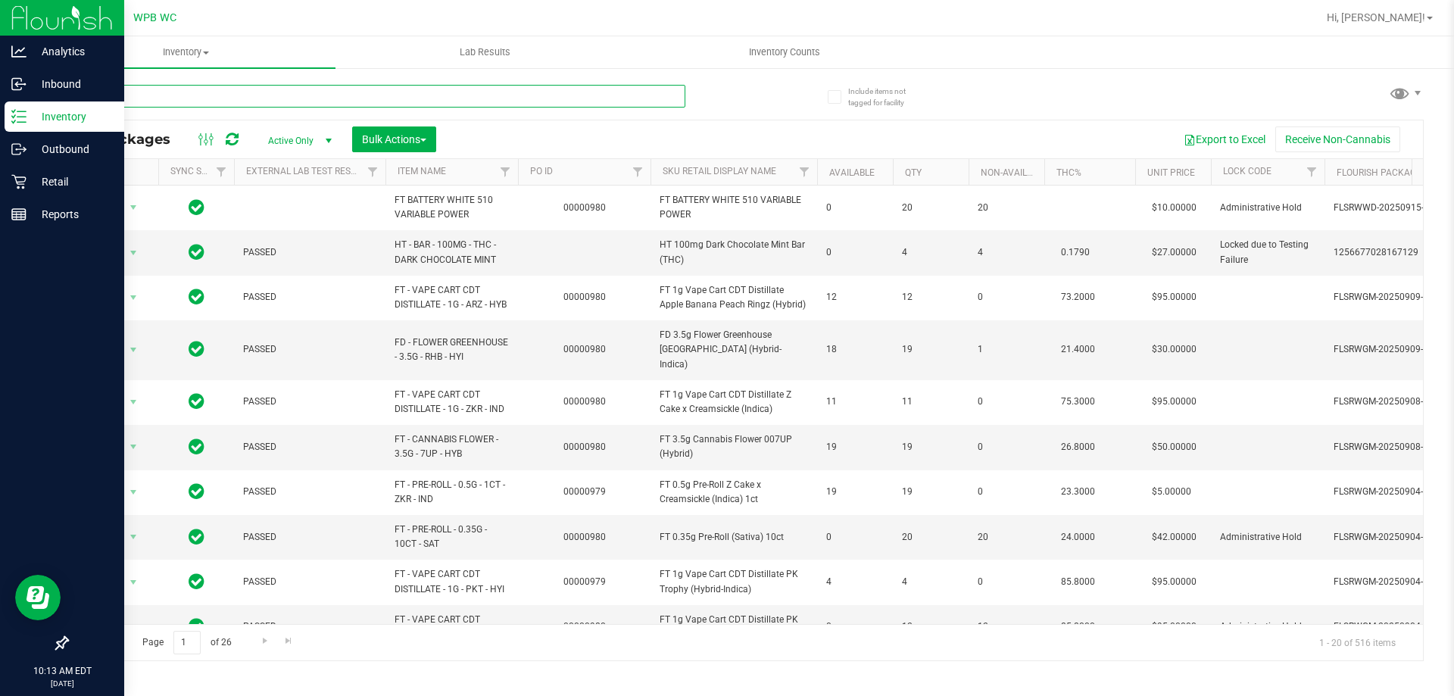
click at [389, 96] on input "text" at bounding box center [376, 96] width 619 height 23
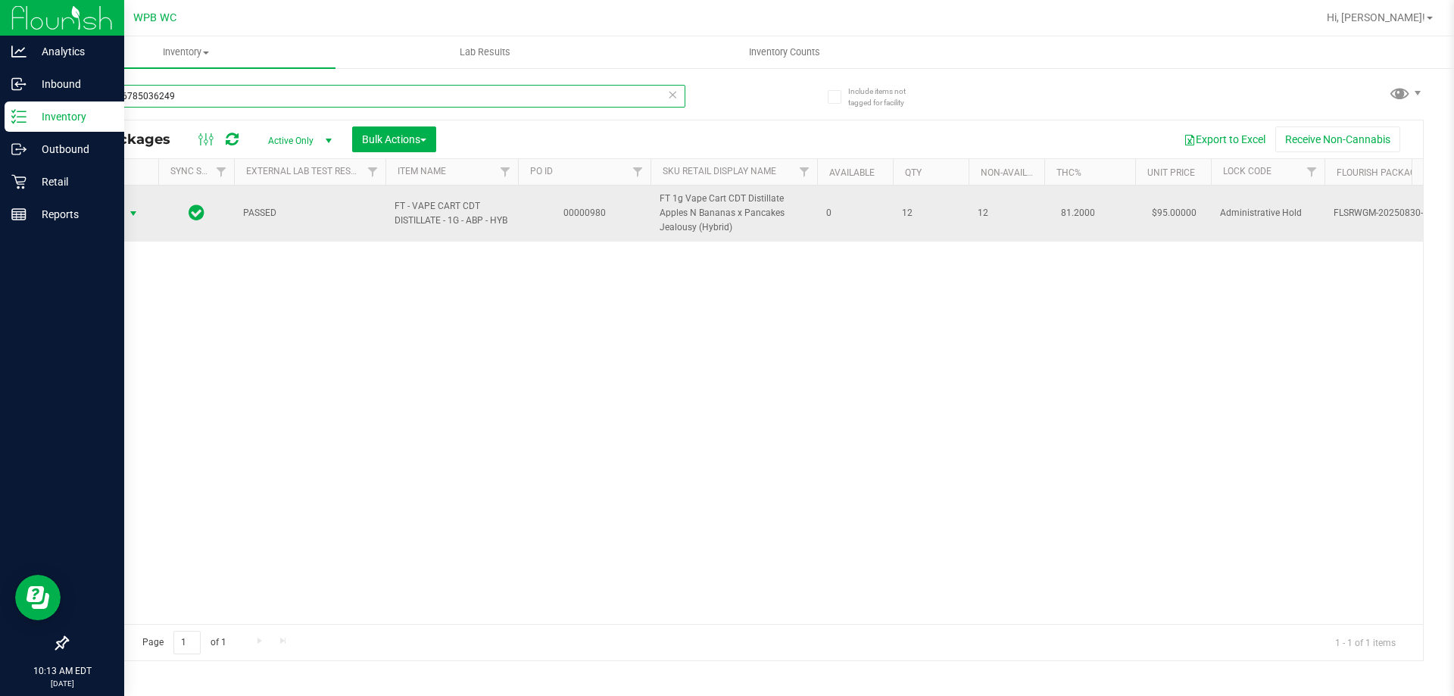
type input "6687066785036249"
click at [105, 207] on span "Action" at bounding box center [103, 213] width 41 height 21
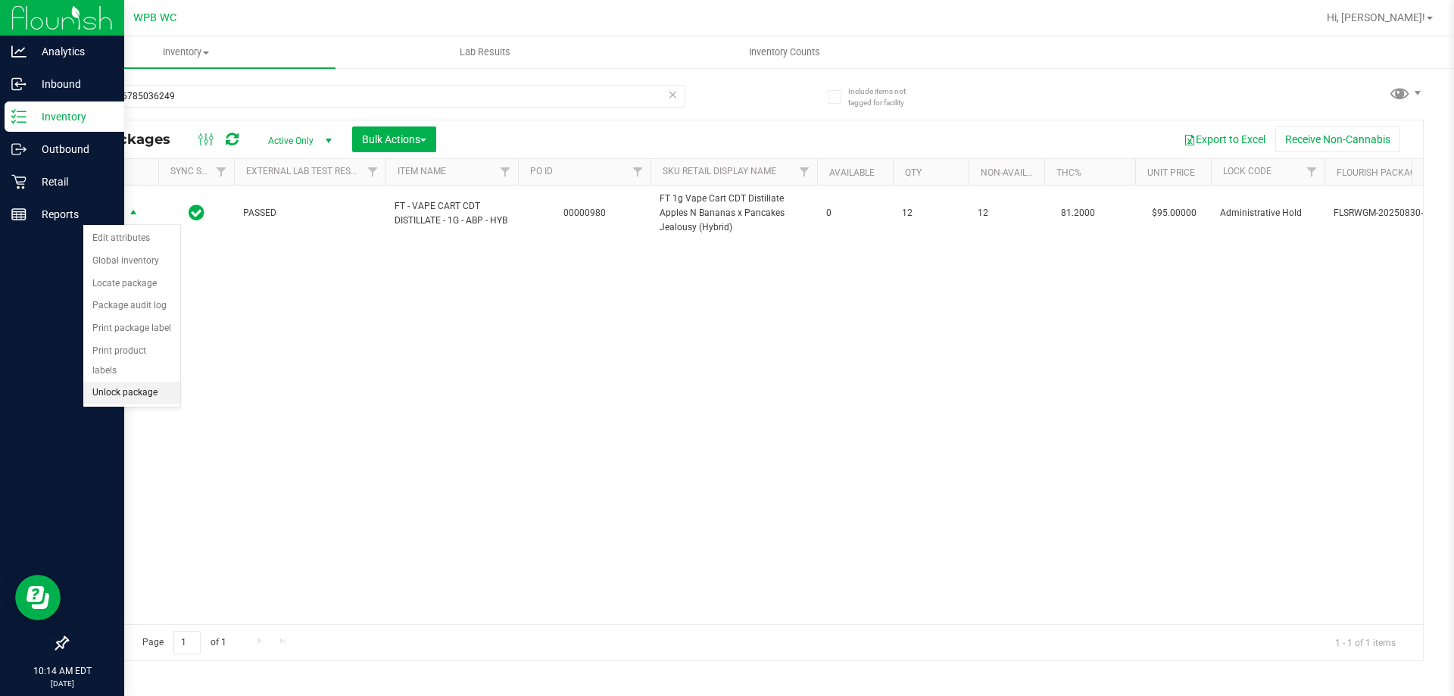
click at [135, 382] on li "Unlock package" at bounding box center [131, 393] width 97 height 23
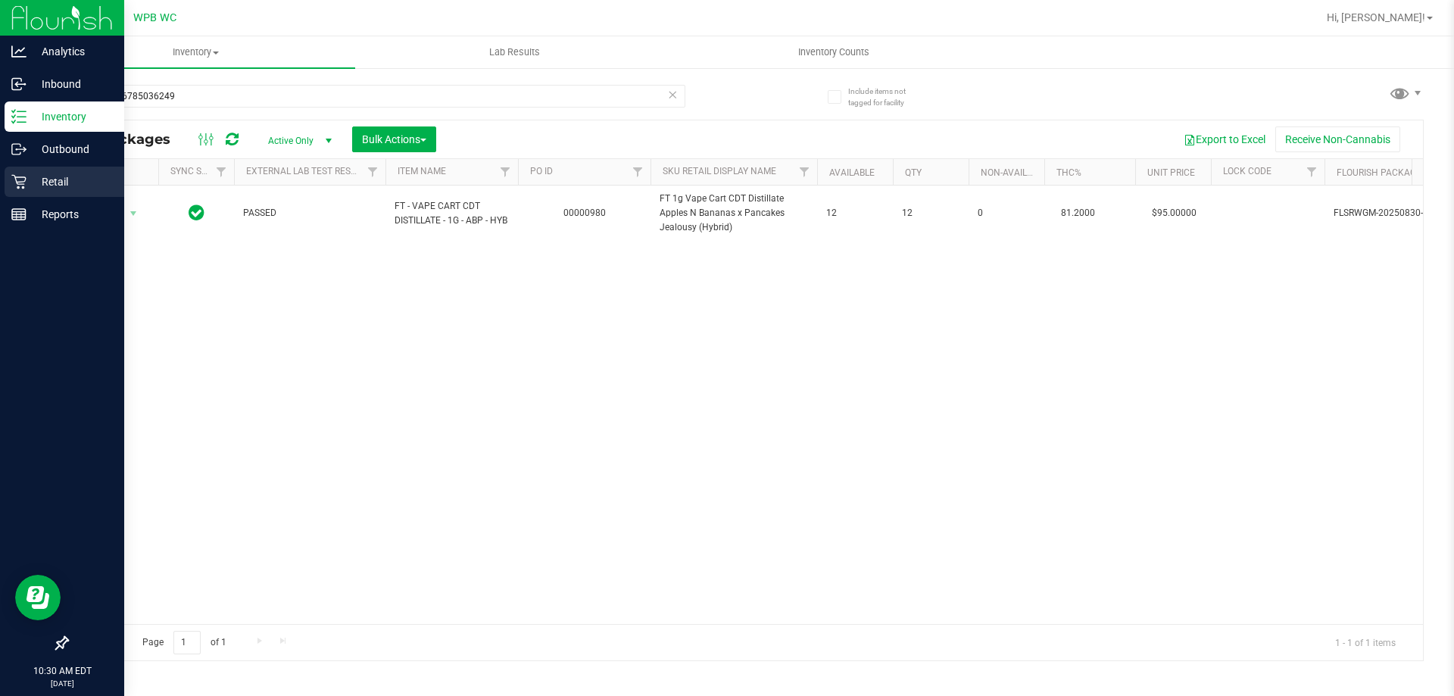
click at [75, 177] on p "Retail" at bounding box center [72, 182] width 91 height 18
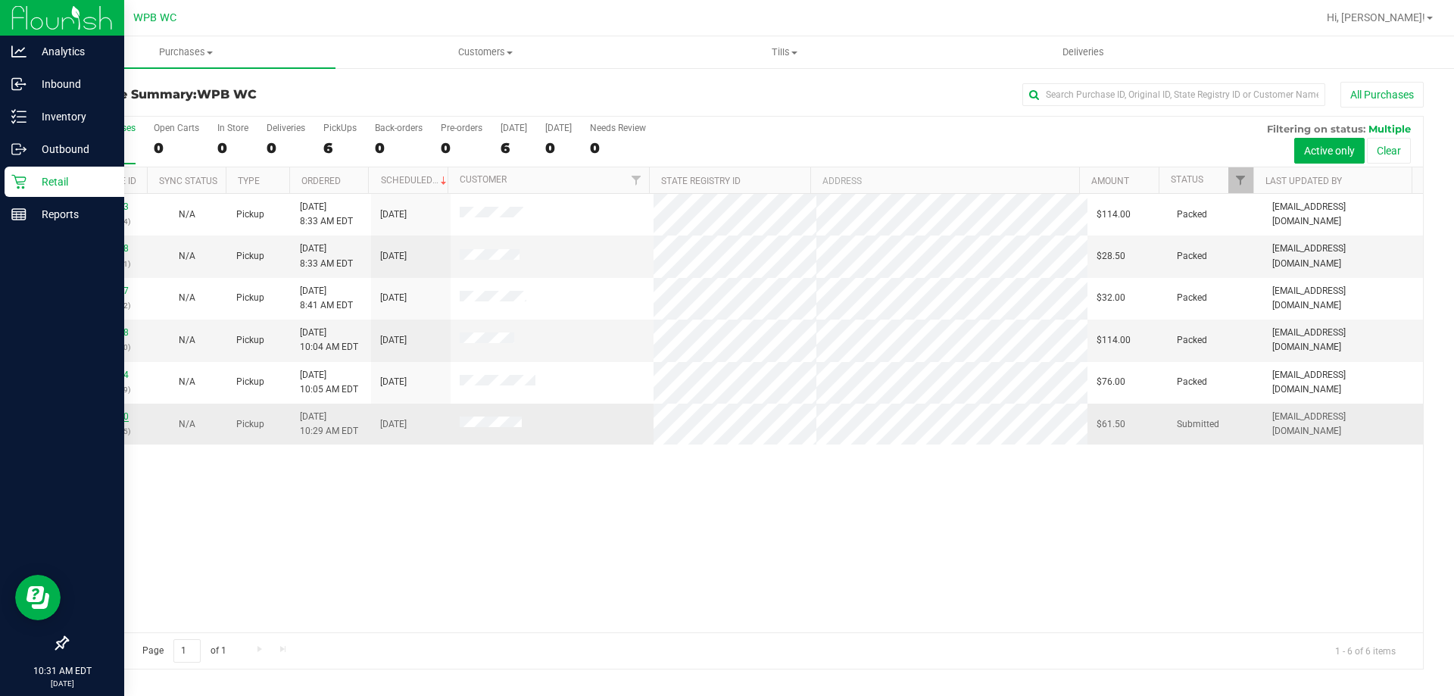
click at [119, 415] on link "11972680" at bounding box center [107, 416] width 42 height 11
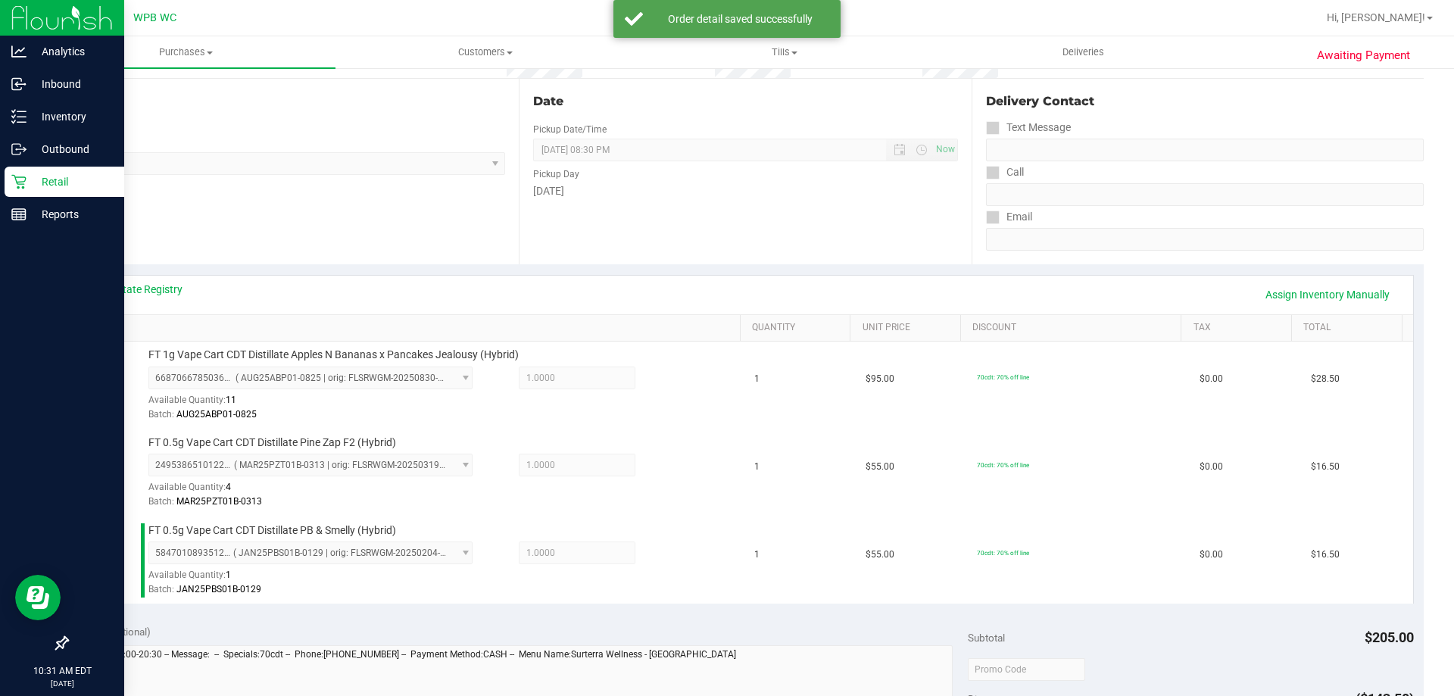
scroll to position [303, 0]
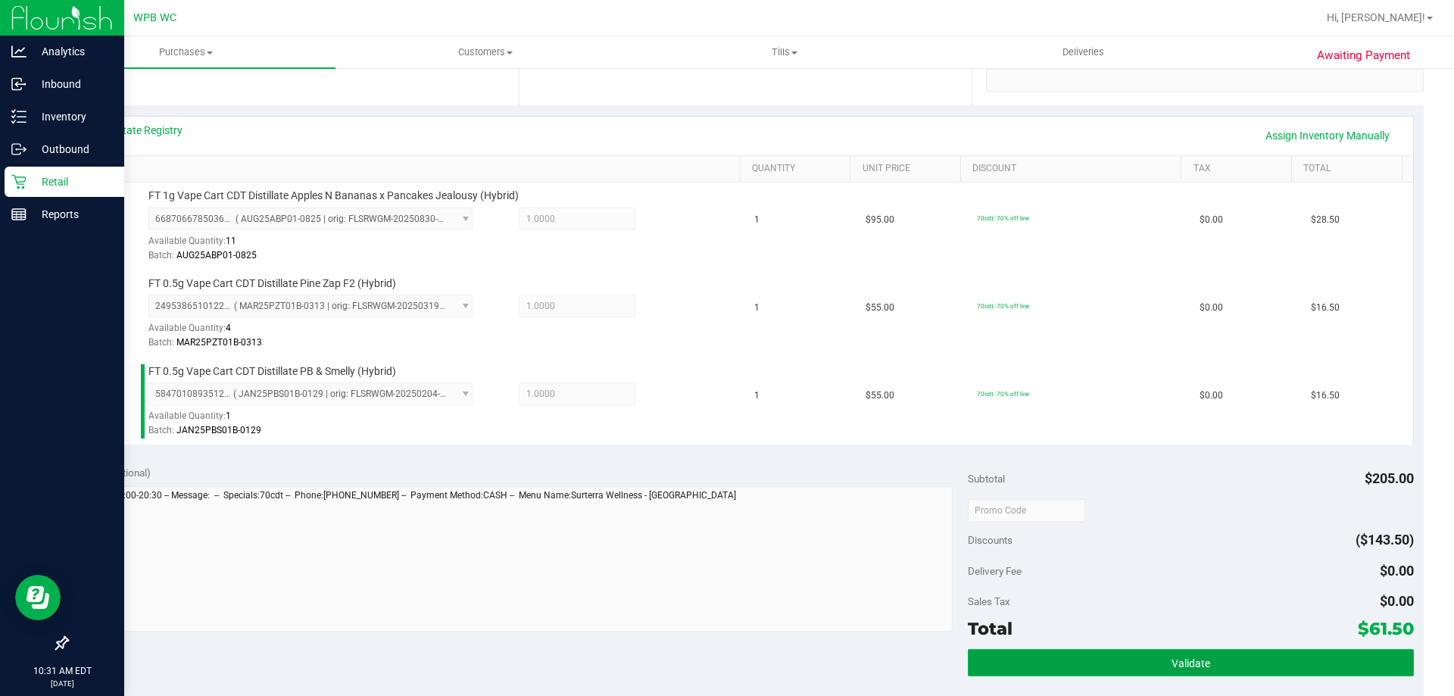
click at [1228, 654] on button "Validate" at bounding box center [1190, 662] width 445 height 27
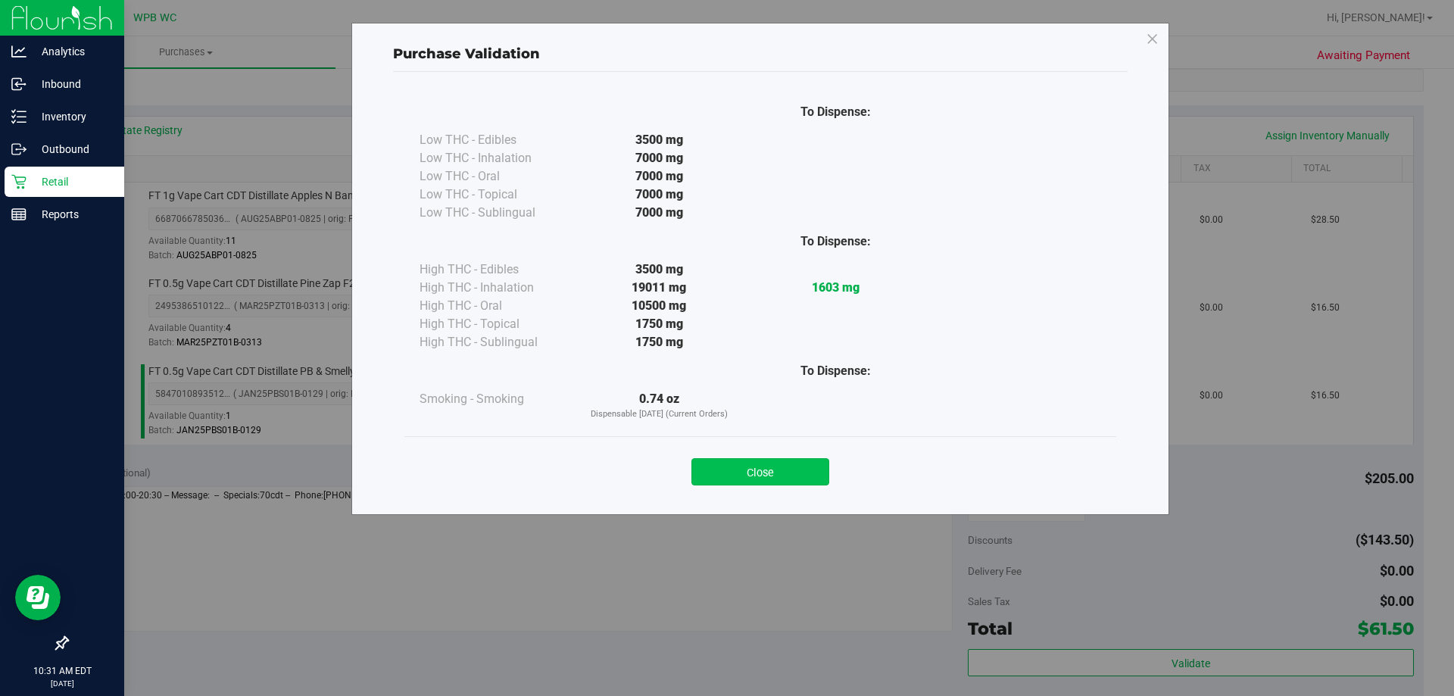
click at [717, 467] on button "Close" at bounding box center [760, 471] width 138 height 27
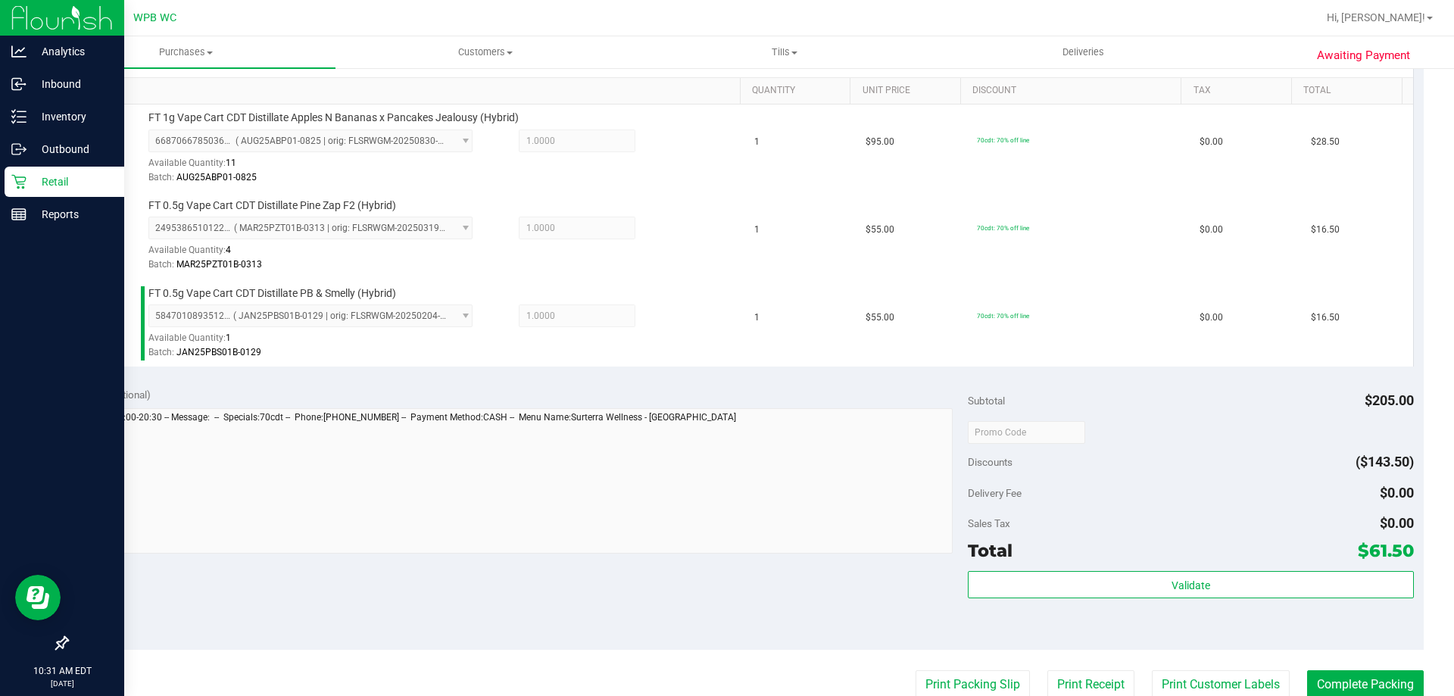
scroll to position [454, 0]
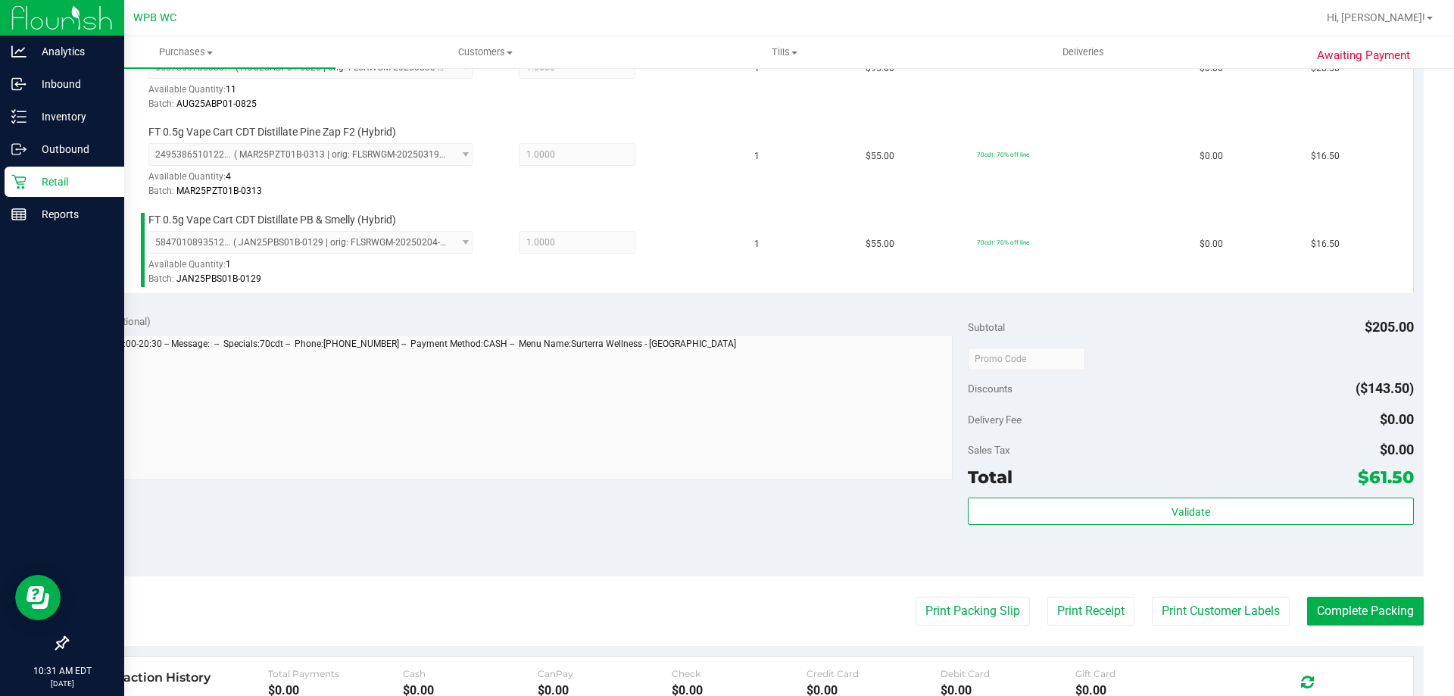
click at [980, 626] on purchase-details "Back Edit Purchase Cancel Purchase View Profile # 11972680 BioTrack ID: - Submi…" at bounding box center [745, 278] width 1357 height 1302
click at [969, 605] on button "Print Packing Slip" at bounding box center [973, 611] width 114 height 29
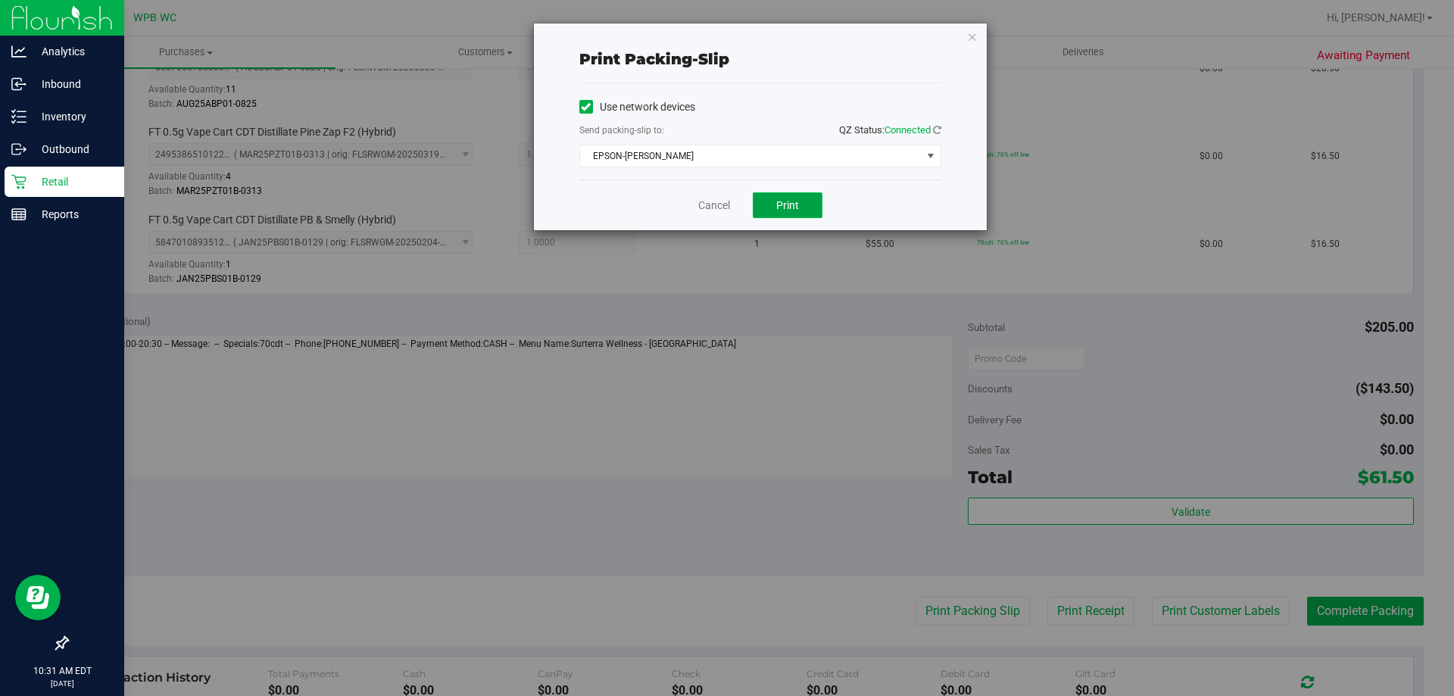
click at [788, 194] on button "Print" at bounding box center [788, 205] width 70 height 26
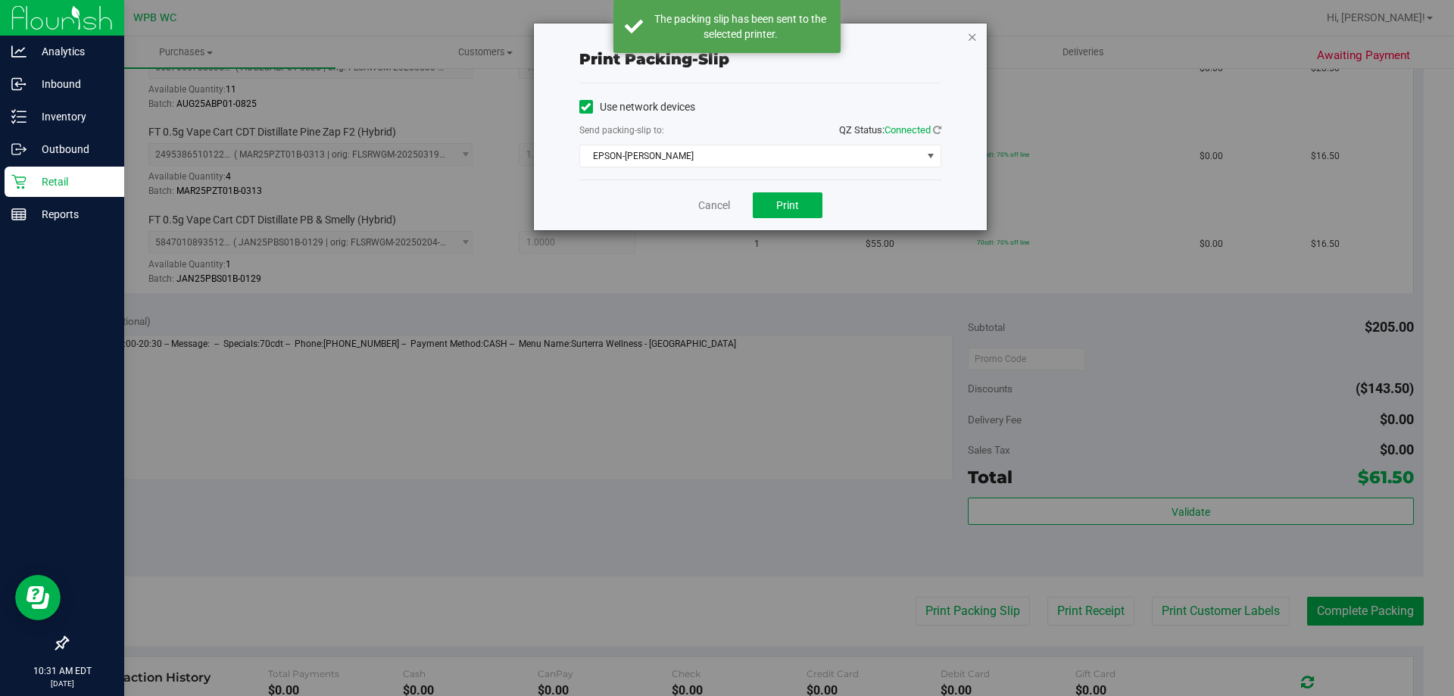
click at [972, 36] on icon "button" at bounding box center [972, 36] width 11 height 18
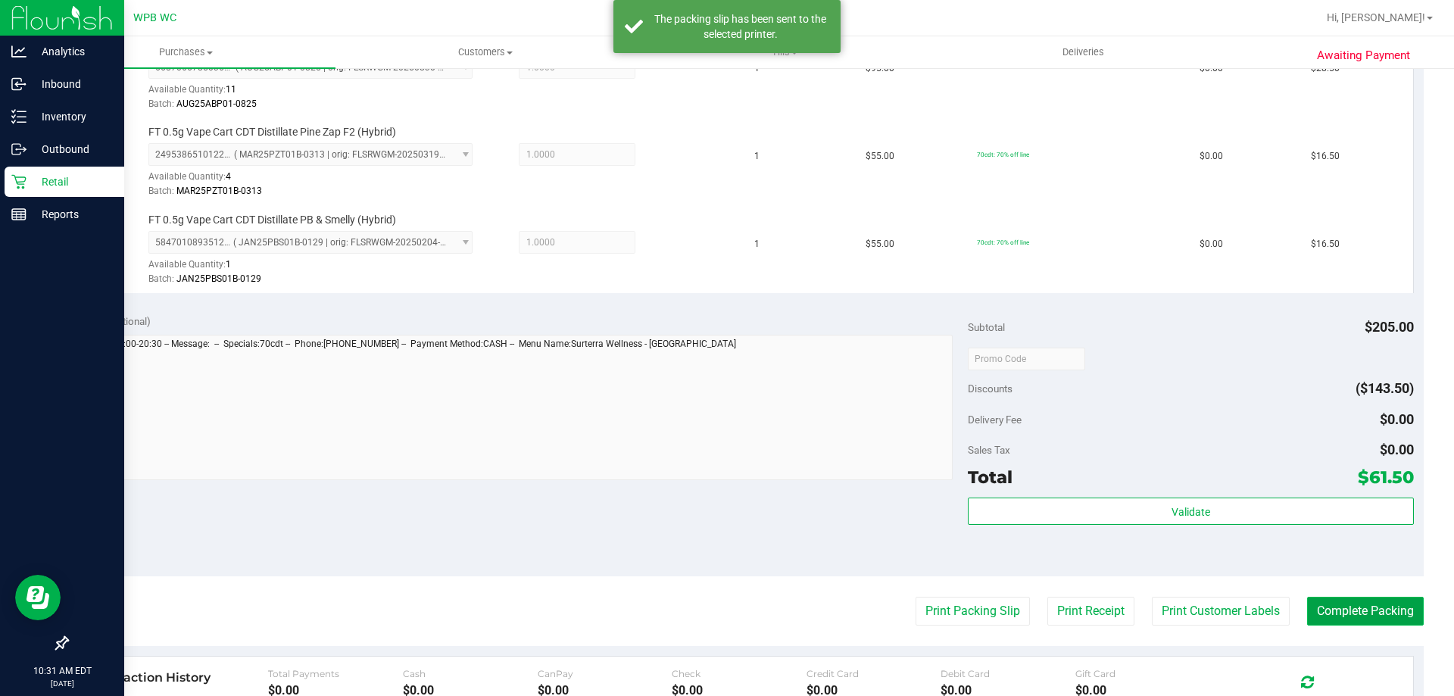
click at [1340, 612] on button "Complete Packing" at bounding box center [1365, 611] width 117 height 29
click at [51, 170] on div "Retail" at bounding box center [65, 182] width 120 height 30
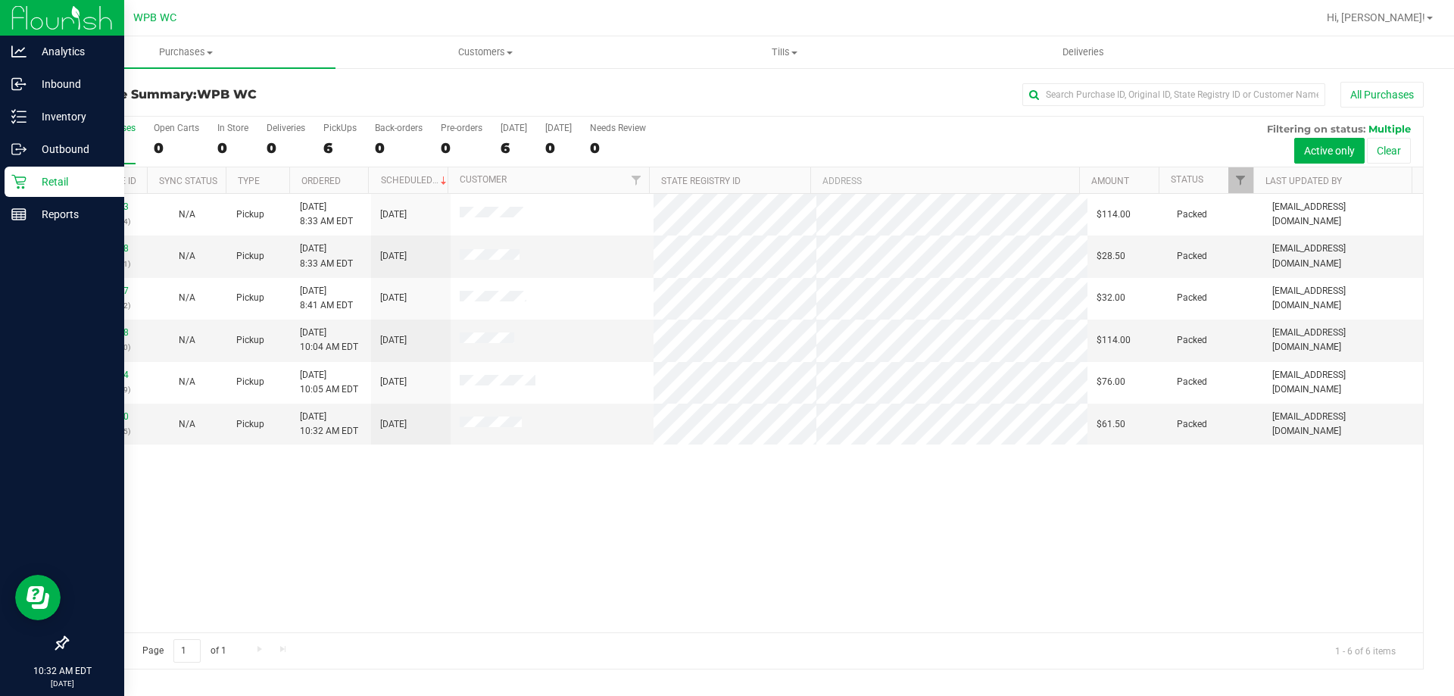
click at [72, 190] on p "Retail" at bounding box center [72, 182] width 91 height 18
click at [47, 178] on p "Retail" at bounding box center [72, 182] width 91 height 18
click at [14, 188] on icon at bounding box center [18, 181] width 15 height 15
